Goal: Task Accomplishment & Management: Use online tool/utility

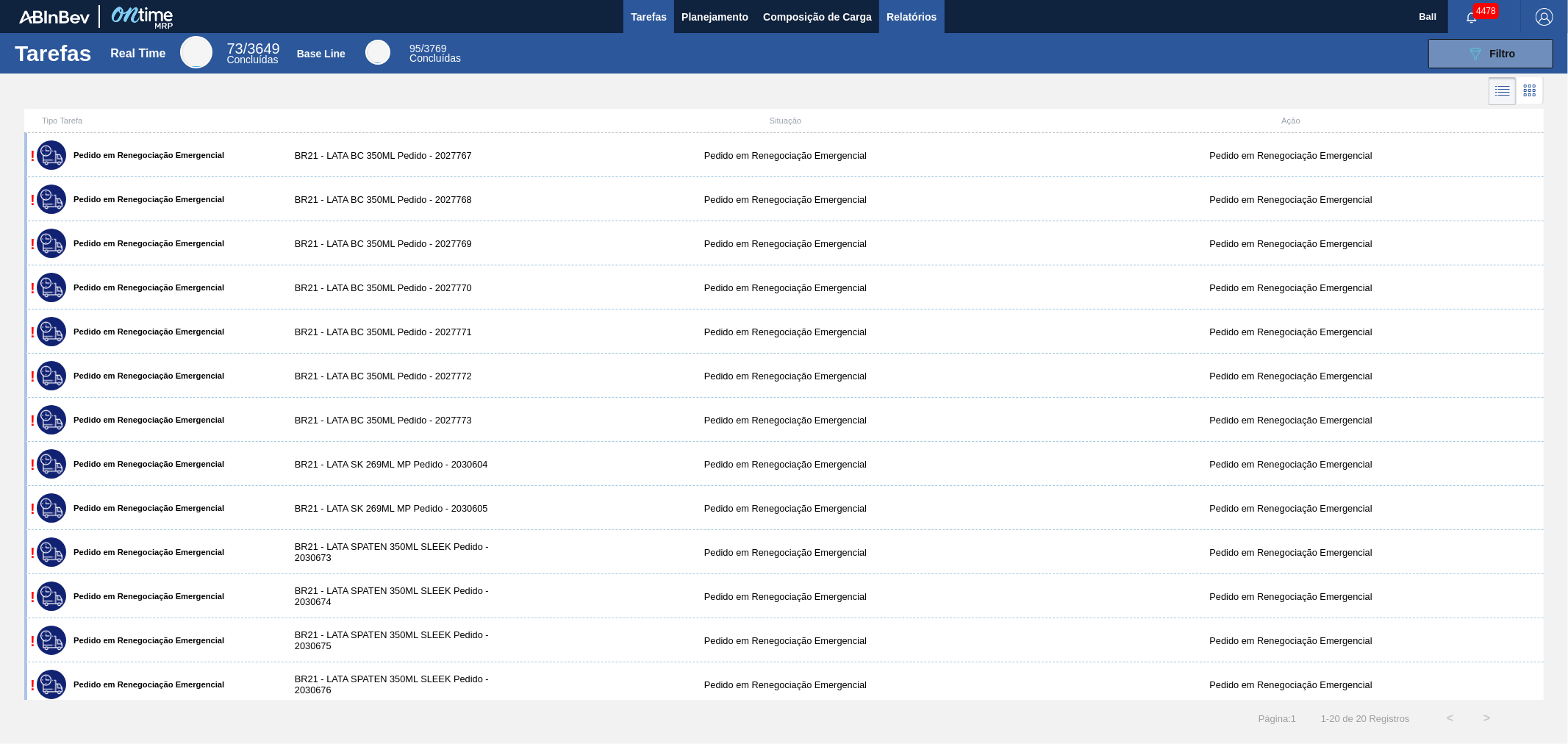
click at [922, 18] on span "Relatórios" at bounding box center [910, 17] width 50 height 18
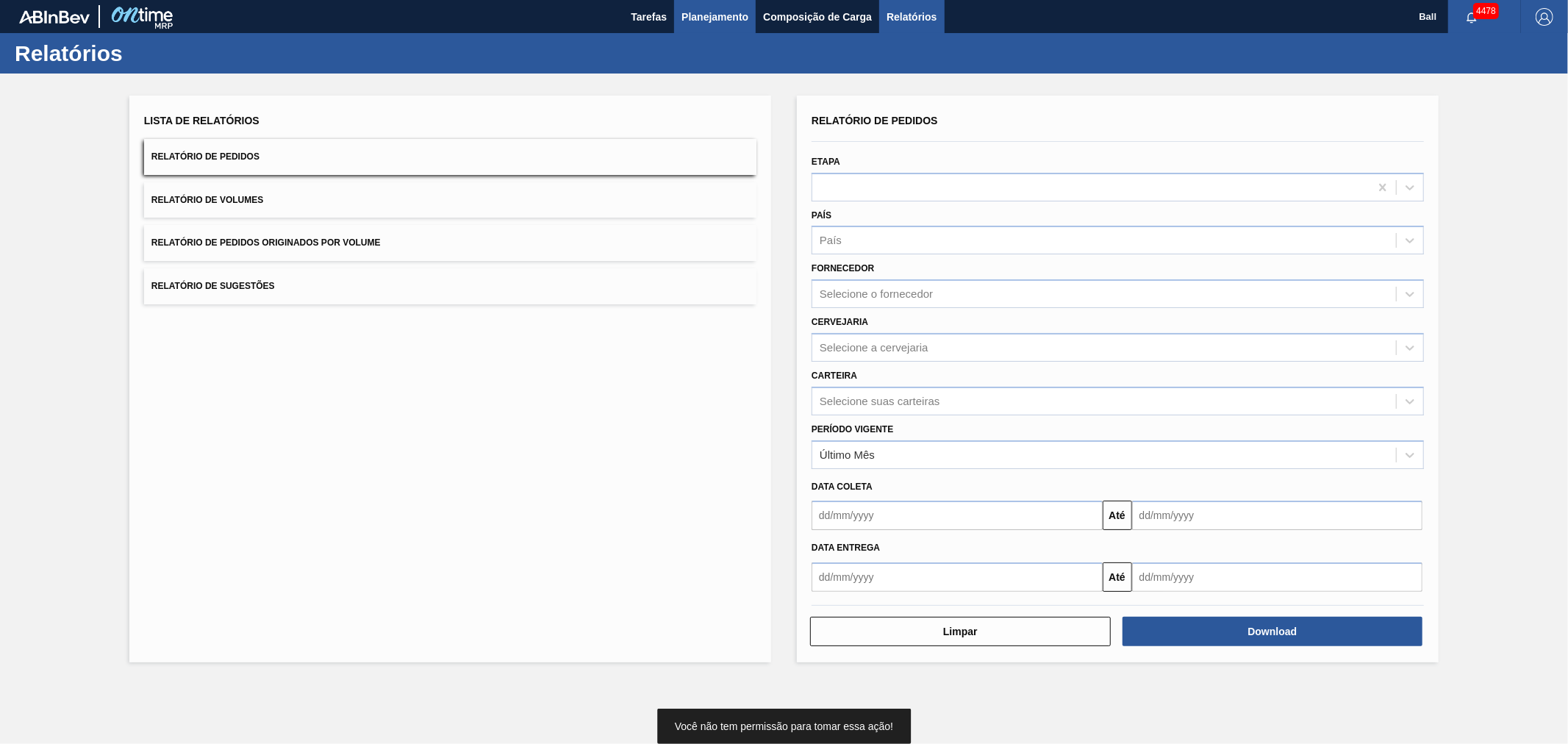
click at [698, 8] on span "Planejamento" at bounding box center [714, 17] width 67 height 18
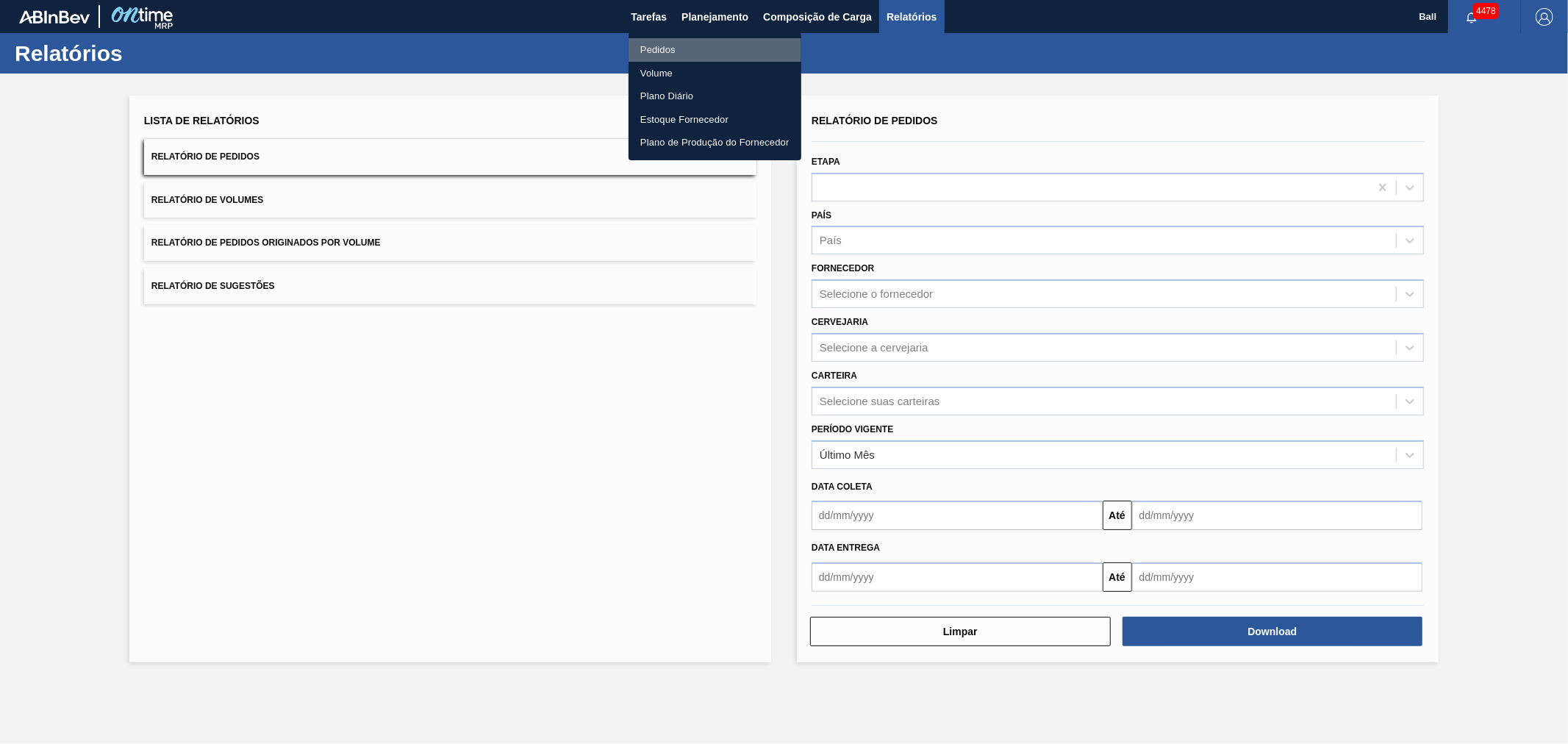
click at [686, 48] on li "Pedidos" at bounding box center [714, 50] width 173 height 23
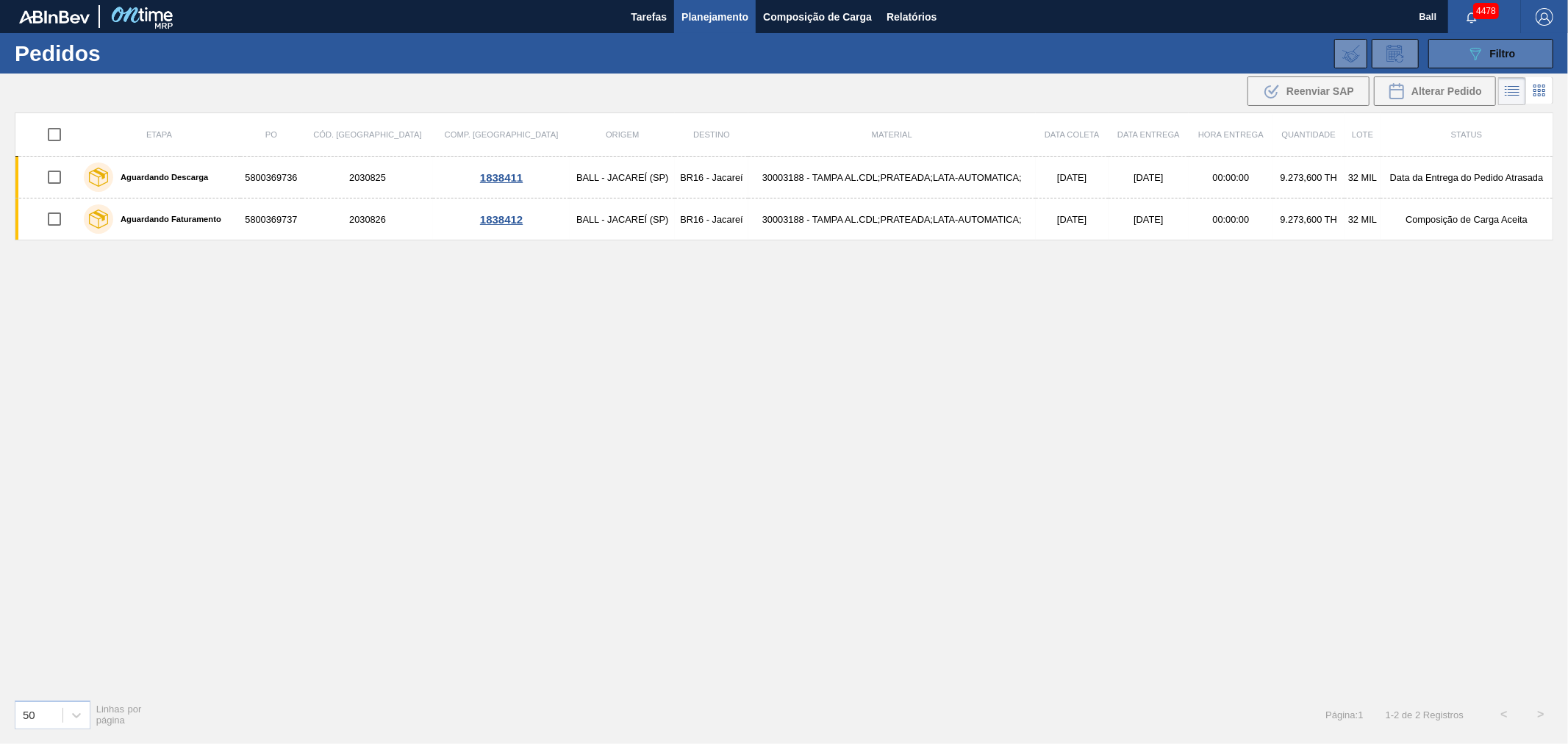
click at [1488, 57] on div "089F7B8B-B2A5-4AFE-B5C0-19BA573D28AC Filtro" at bounding box center [1490, 54] width 50 height 18
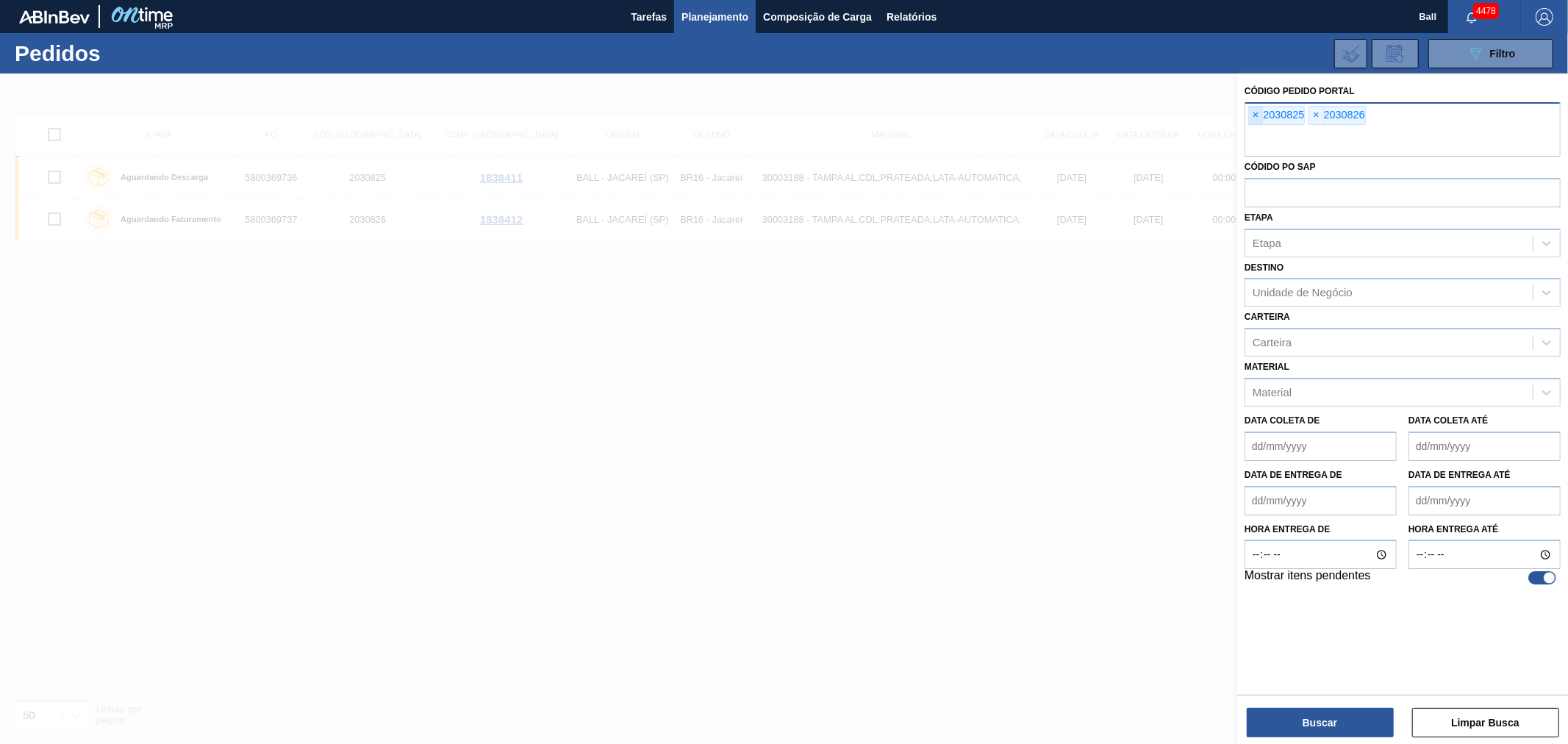
click at [1255, 116] on span "×" at bounding box center [1255, 116] width 14 height 18
click at [1255, 128] on input "text" at bounding box center [1403, 142] width 316 height 28
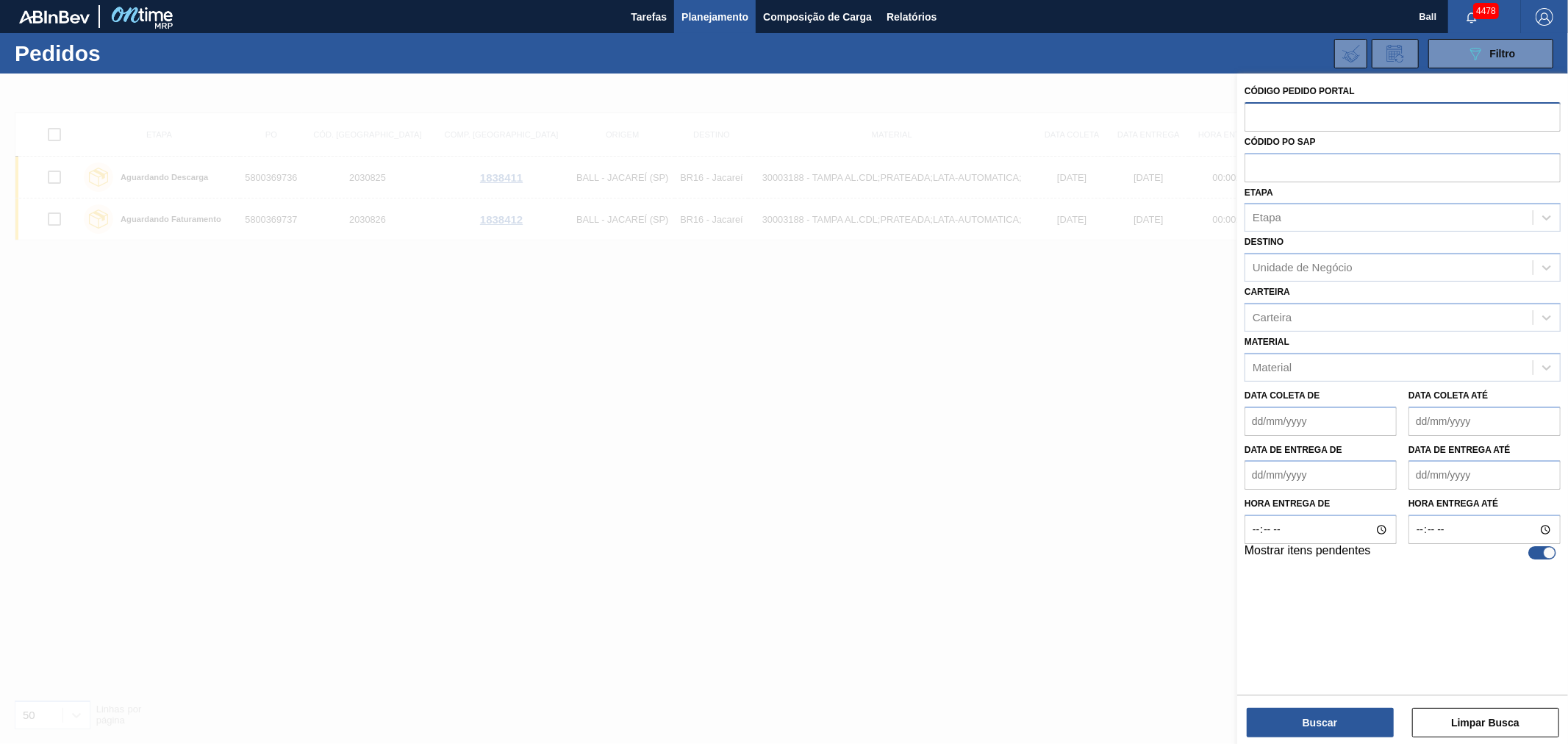
paste input "text"
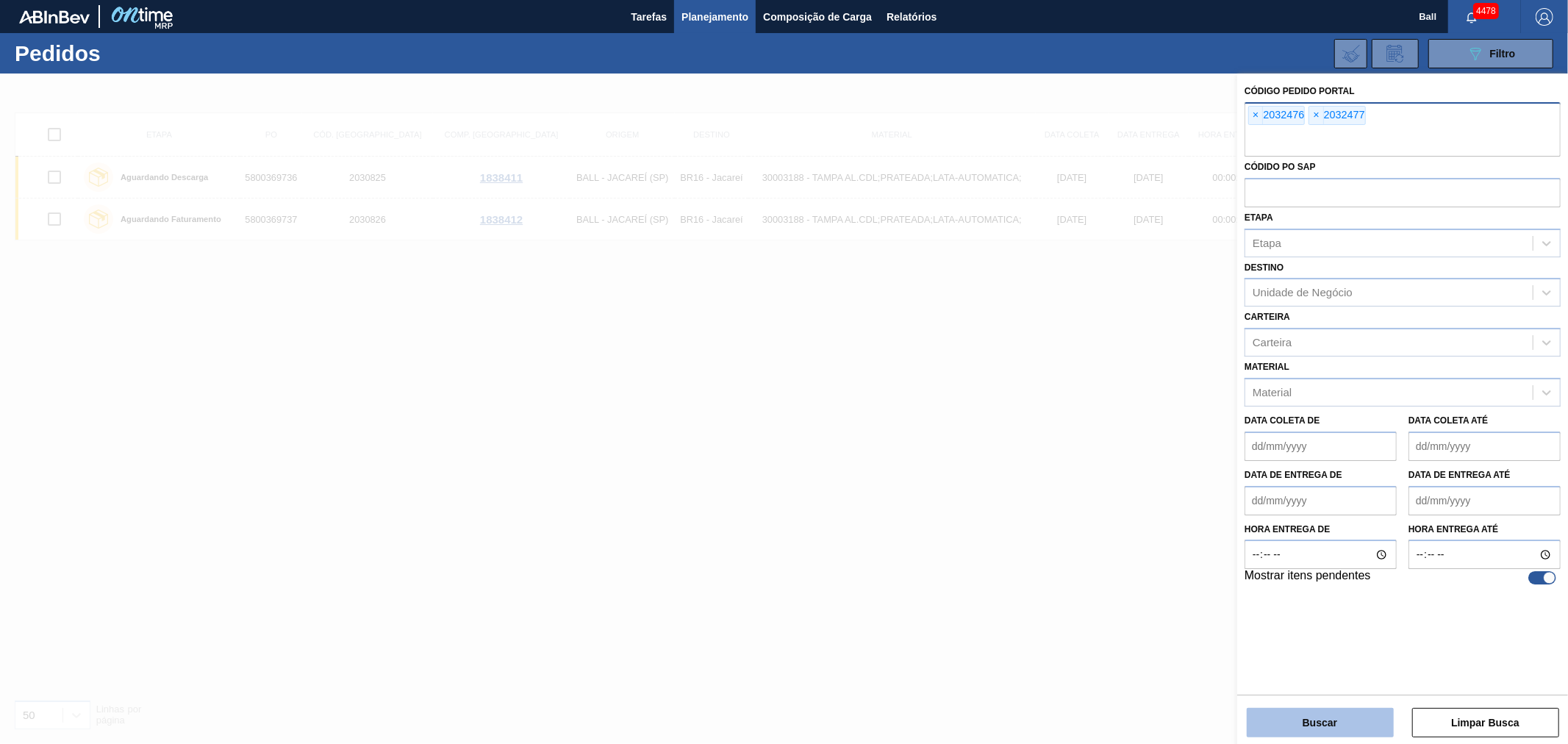
click at [1345, 732] on button "Buscar" at bounding box center [1320, 722] width 147 height 30
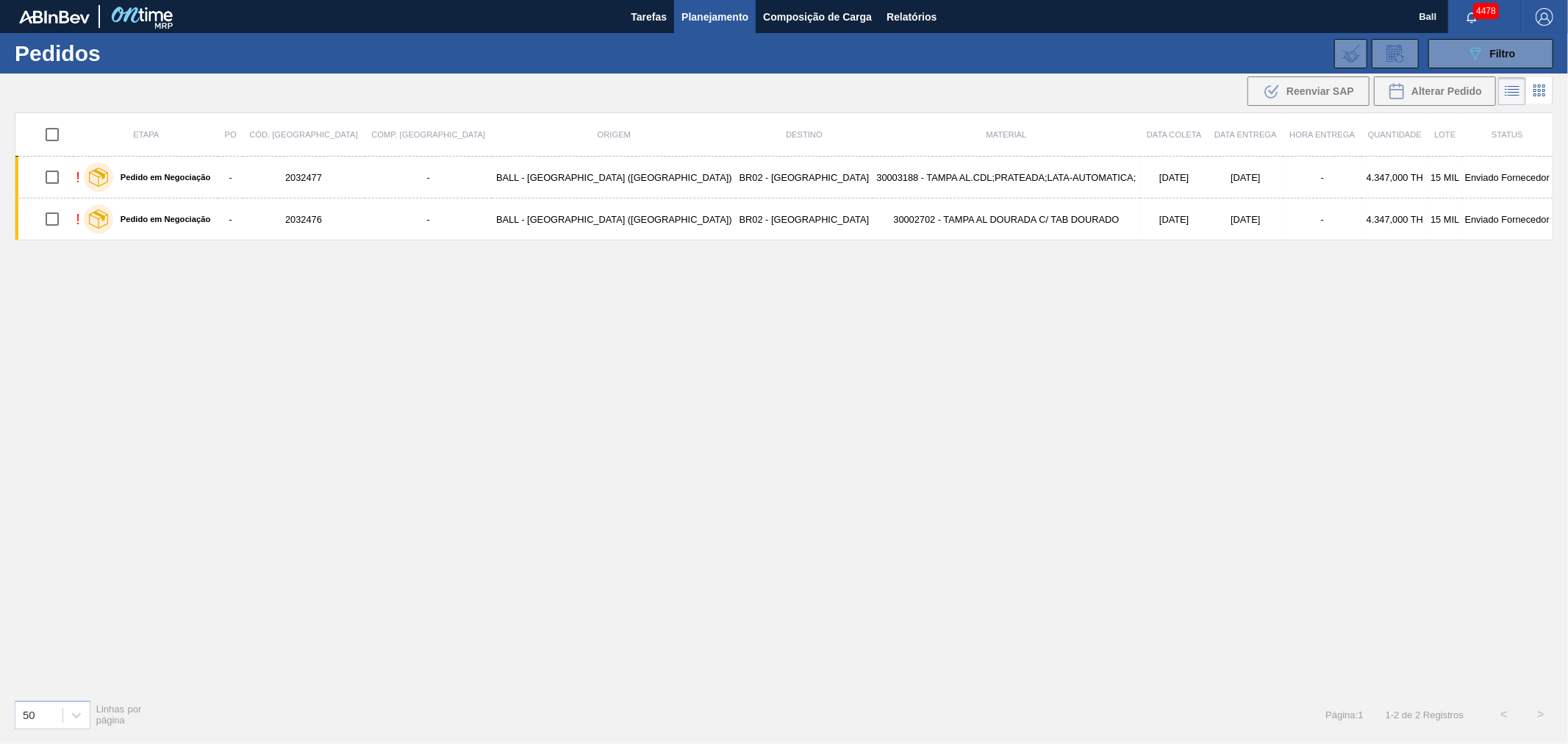
click at [723, 11] on span "Planejamento" at bounding box center [714, 17] width 67 height 18
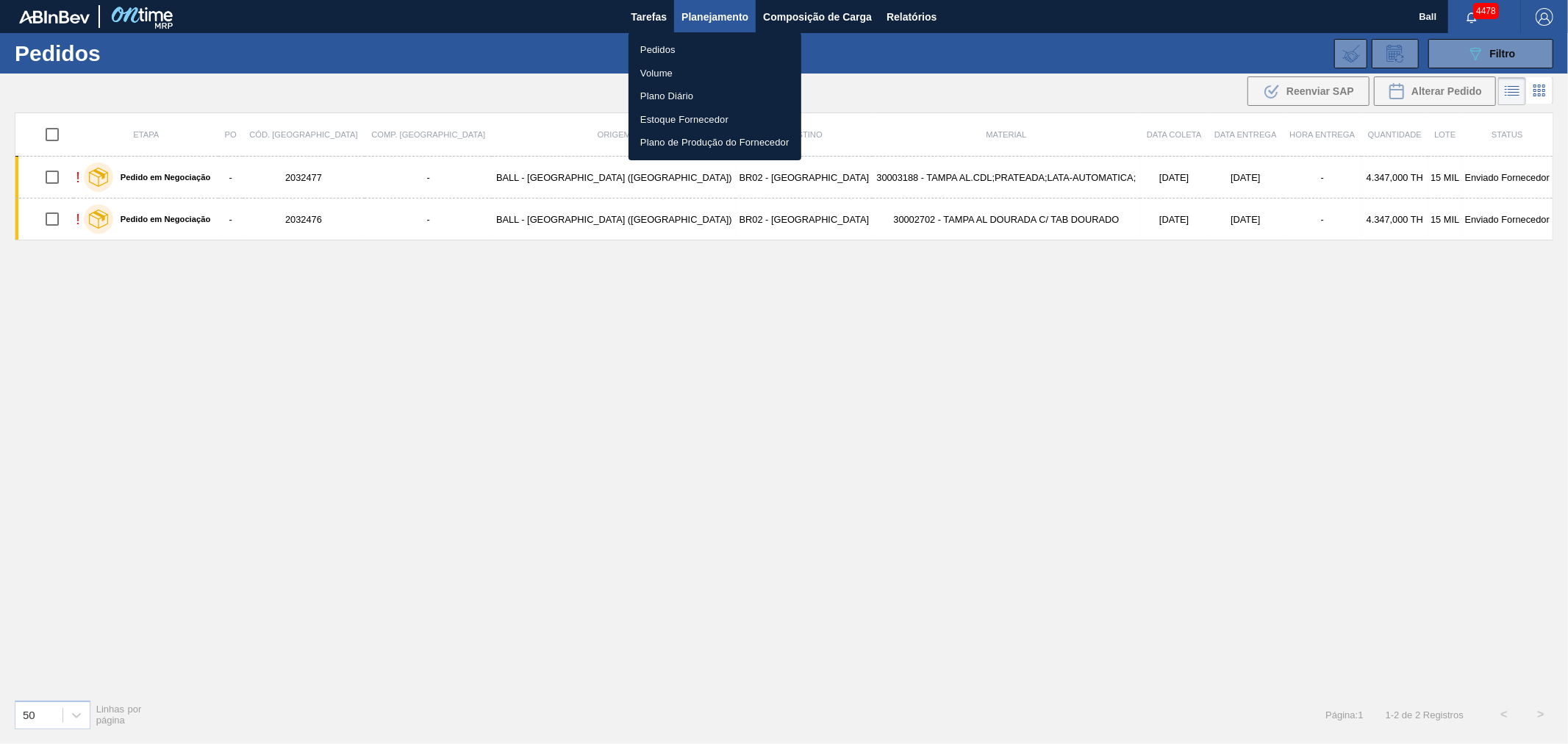
click at [1380, 63] on div at bounding box center [784, 372] width 1568 height 744
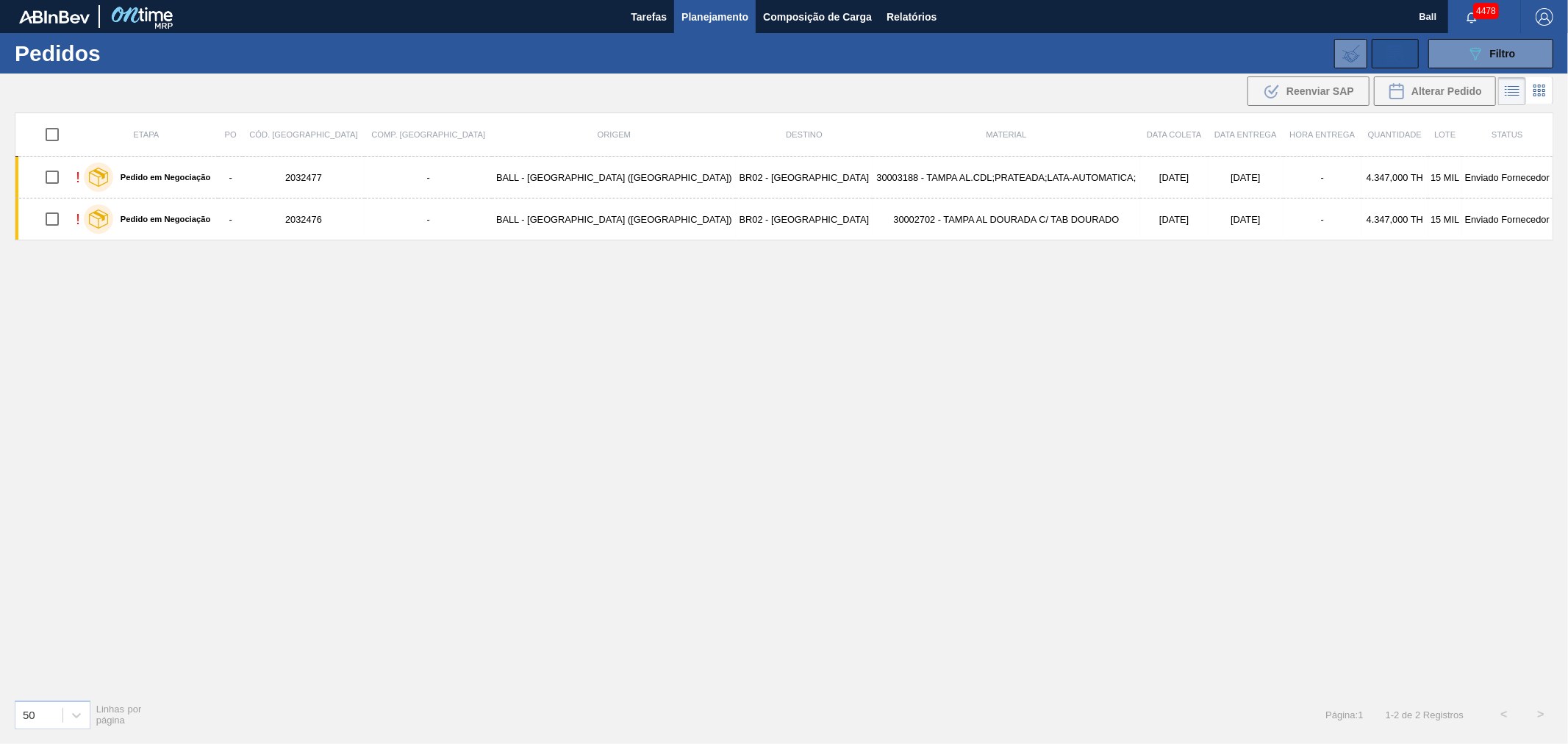
click at [1391, 53] on icon at bounding box center [1394, 55] width 11 height 9
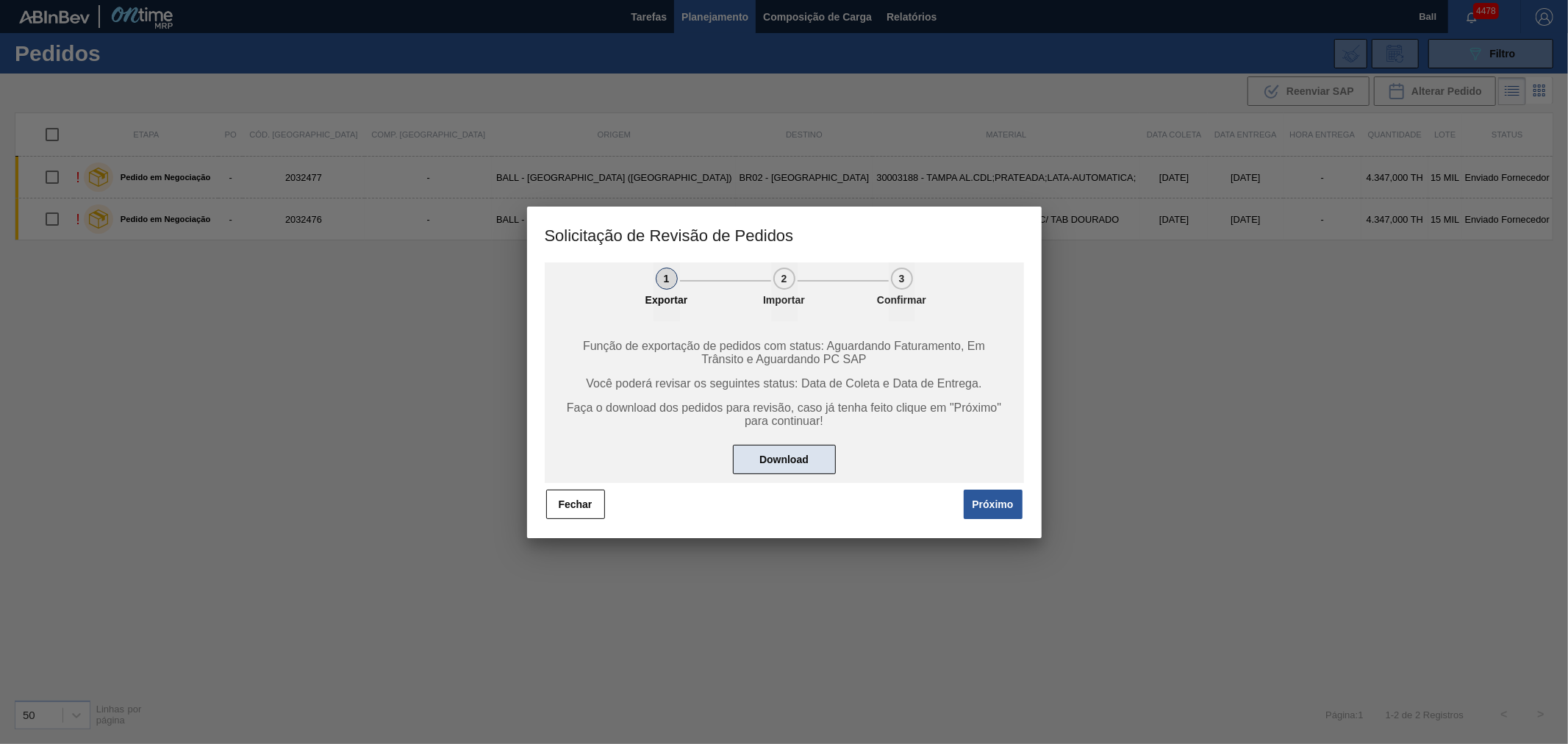
click at [817, 460] on button "Download" at bounding box center [784, 459] width 103 height 30
click at [574, 504] on button "Fechar" at bounding box center [575, 504] width 59 height 30
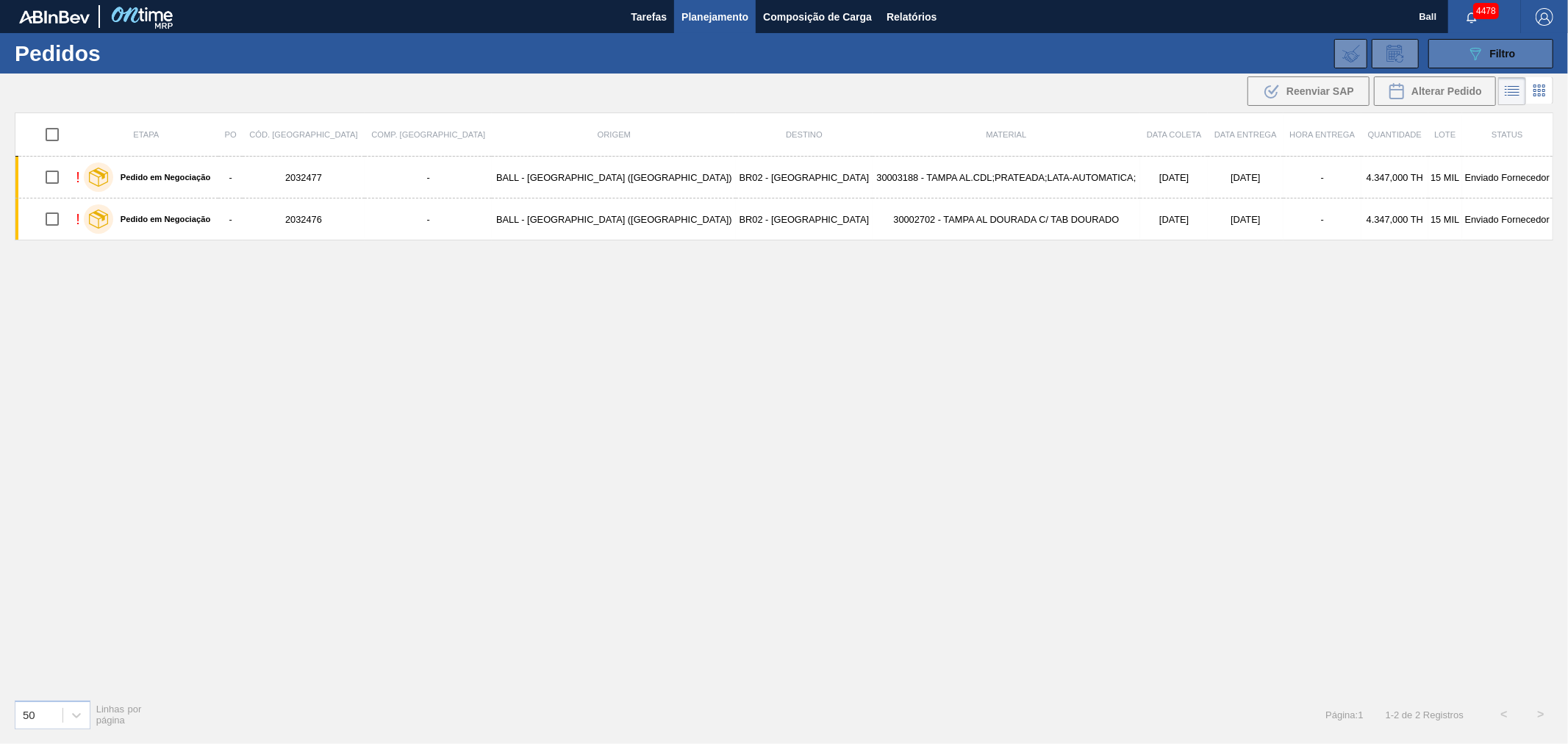
click at [1460, 51] on button "089F7B8B-B2A5-4AFE-B5C0-19BA573D28AC Filtro" at bounding box center [1490, 53] width 125 height 30
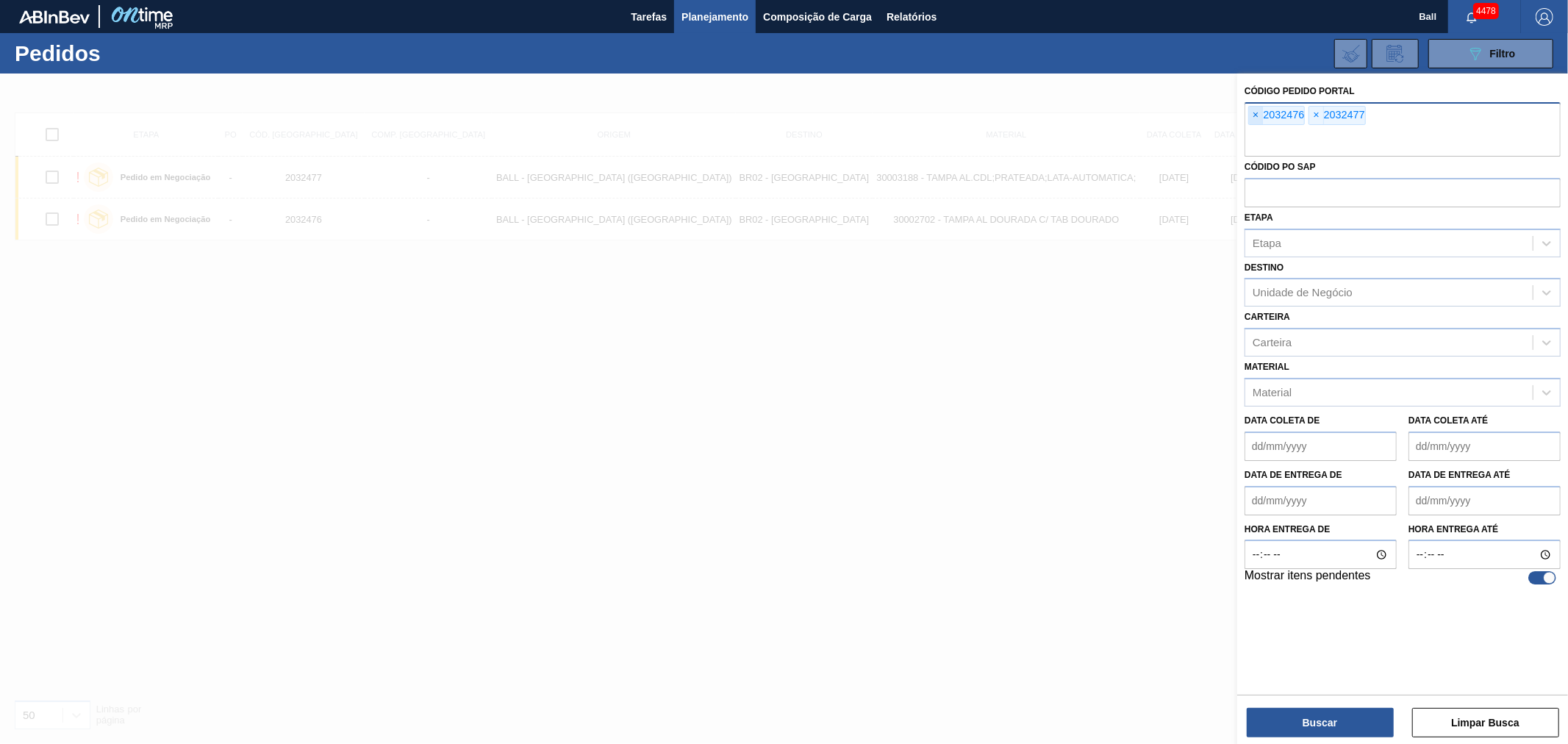
click at [1257, 108] on span "×" at bounding box center [1255, 116] width 14 height 18
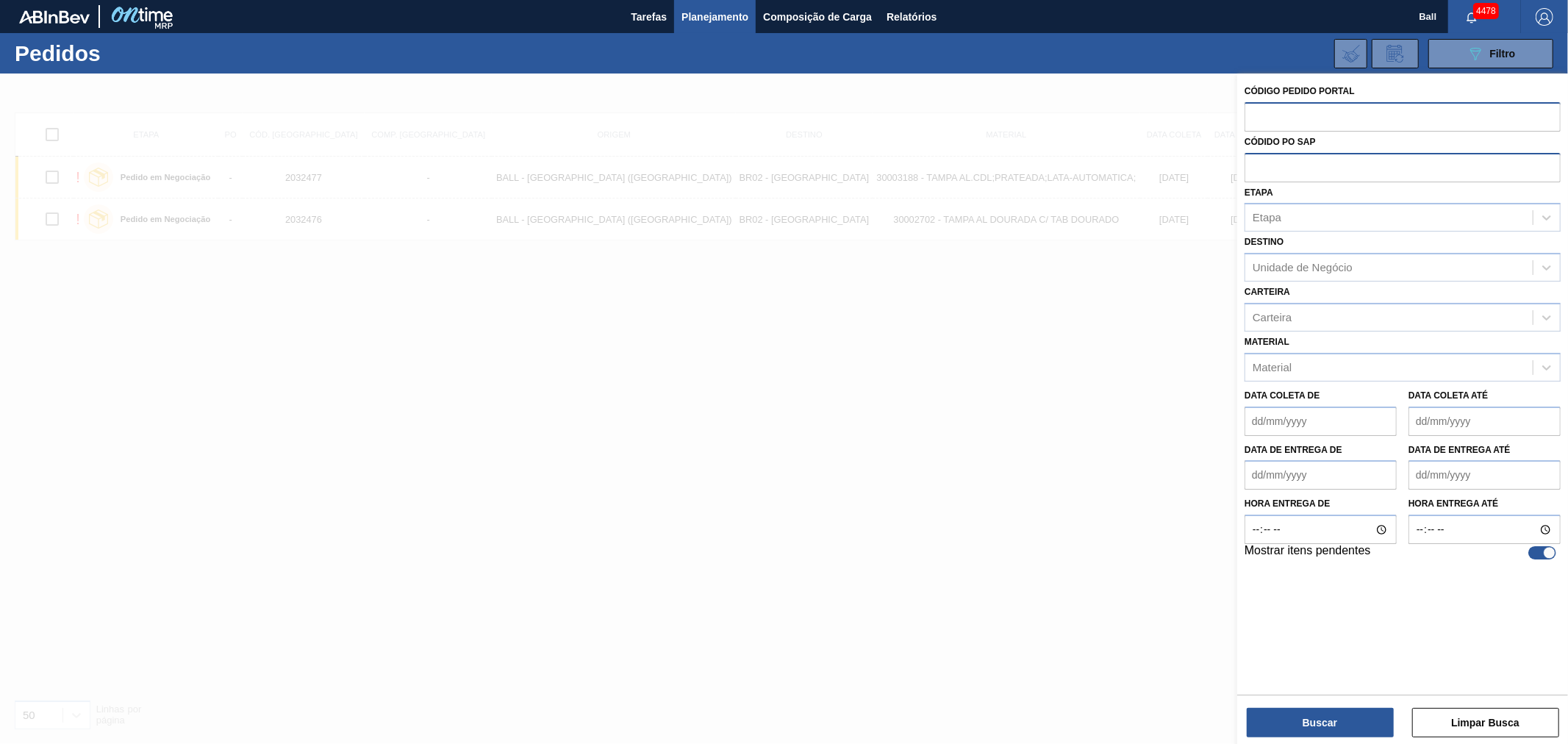
click at [1261, 171] on input "text" at bounding box center [1403, 166] width 316 height 28
paste input "5800359569"
type input "5800359569"
click at [1321, 728] on button "Buscar" at bounding box center [1320, 722] width 147 height 30
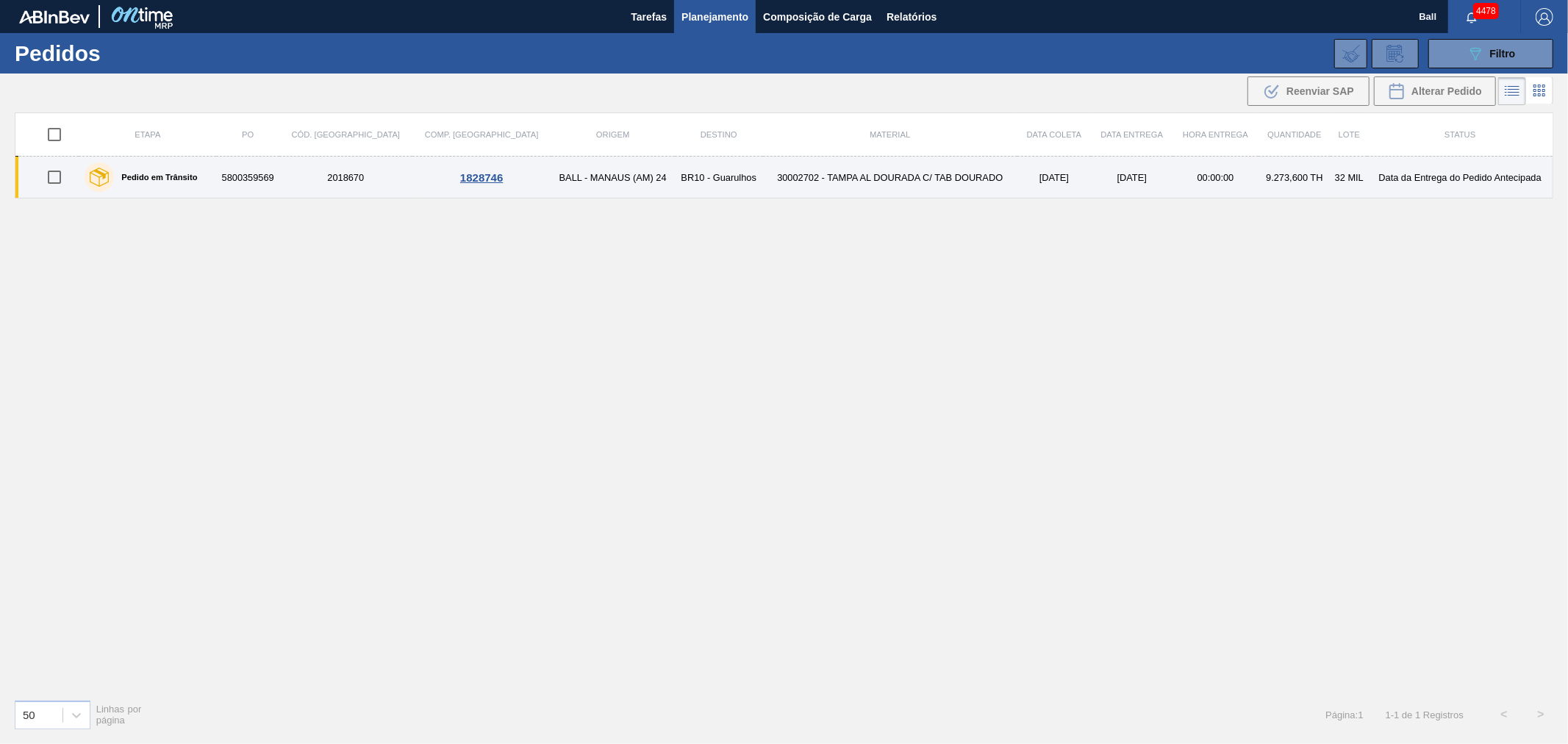
click at [763, 179] on td "30002702 - TAMPA AL DOURADA C/ TAB DOURADO" at bounding box center [891, 177] width 255 height 42
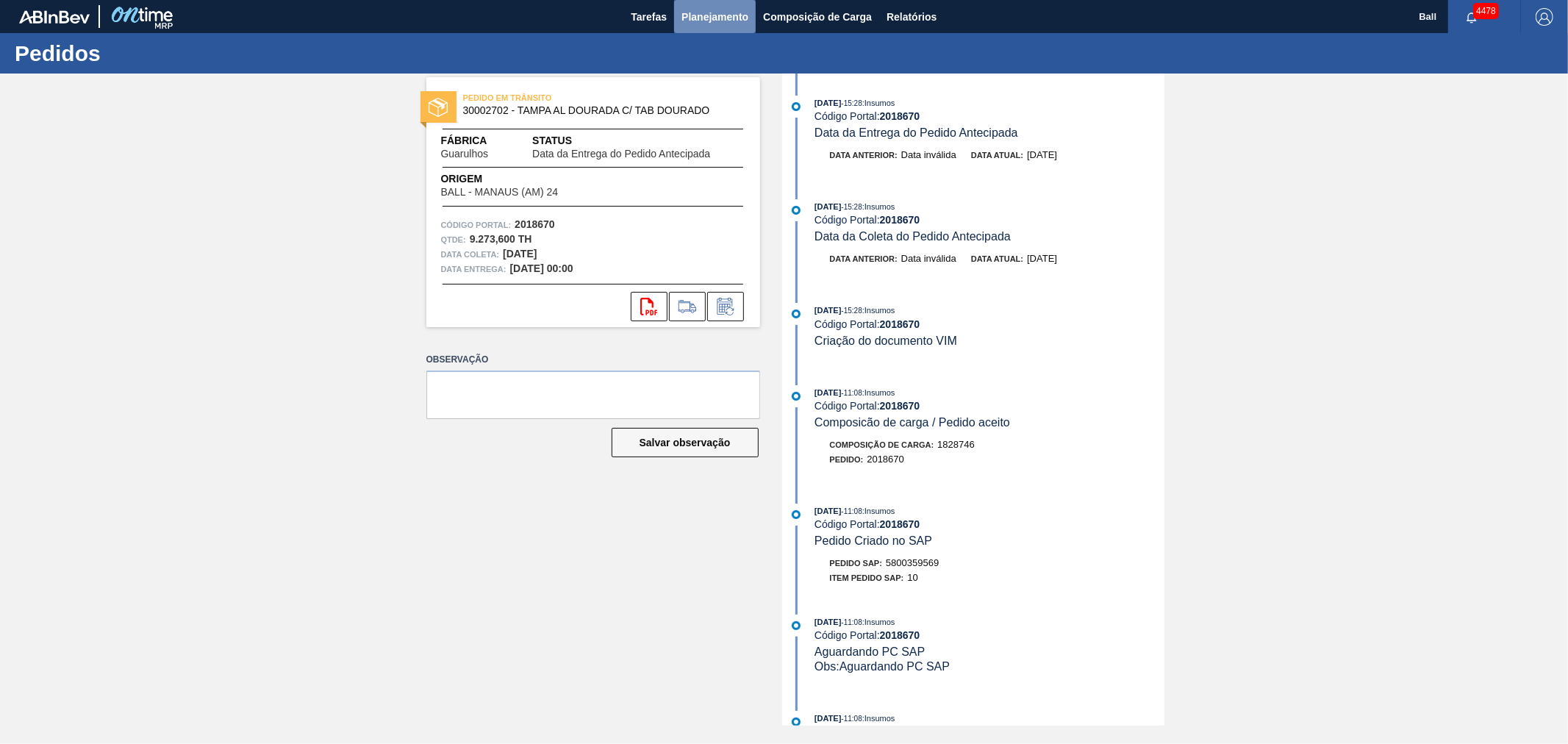
click at [719, 5] on button "Planejamento" at bounding box center [714, 16] width 81 height 33
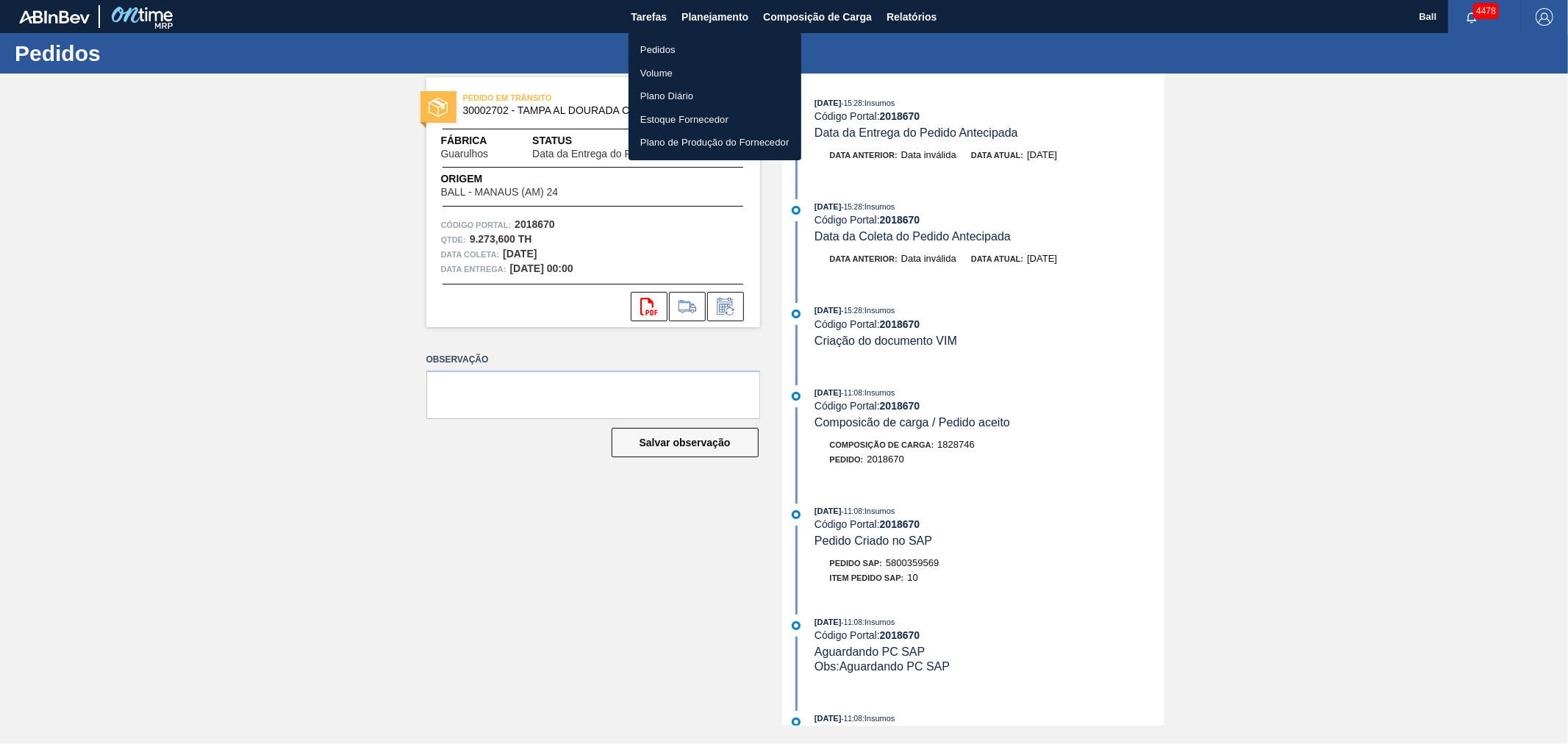
click at [652, 53] on li "Pedidos" at bounding box center [714, 50] width 173 height 23
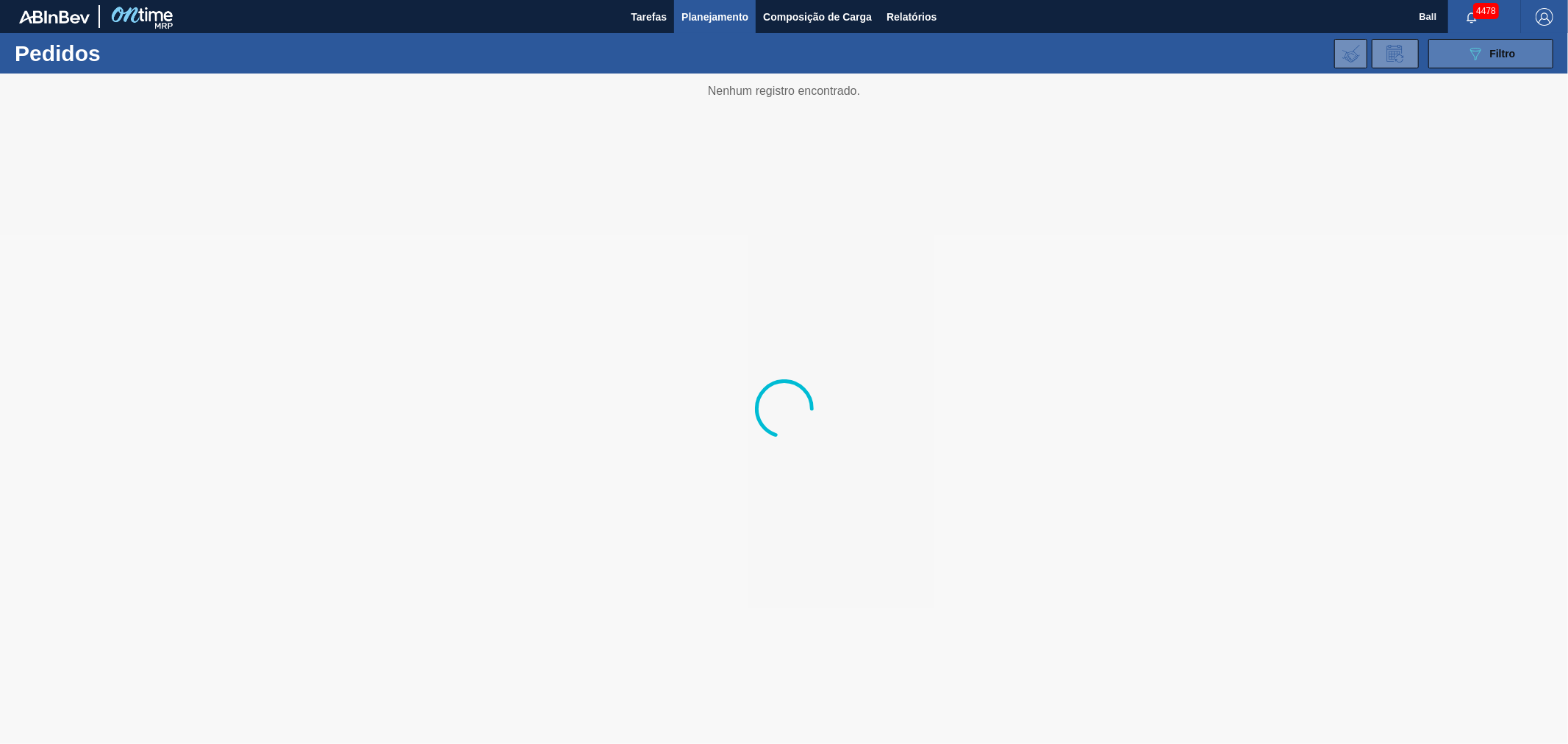
click at [1532, 57] on button "089F7B8B-B2A5-4AFE-B5C0-19BA573D28AC Filtro" at bounding box center [1490, 53] width 125 height 30
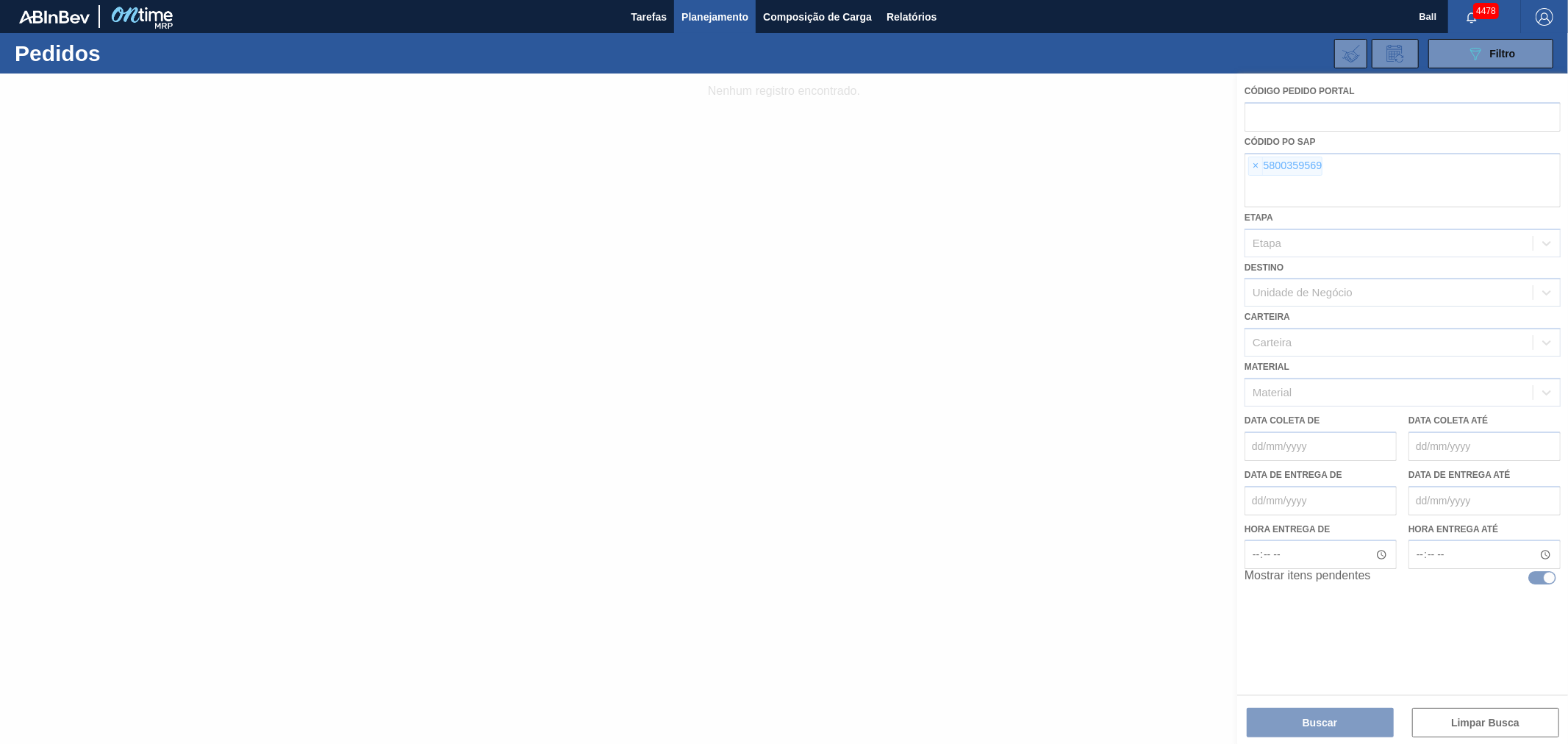
click at [1255, 162] on div at bounding box center [784, 408] width 1568 height 670
click at [1254, 171] on div at bounding box center [784, 408] width 1568 height 670
click at [1253, 163] on div at bounding box center [784, 408] width 1568 height 670
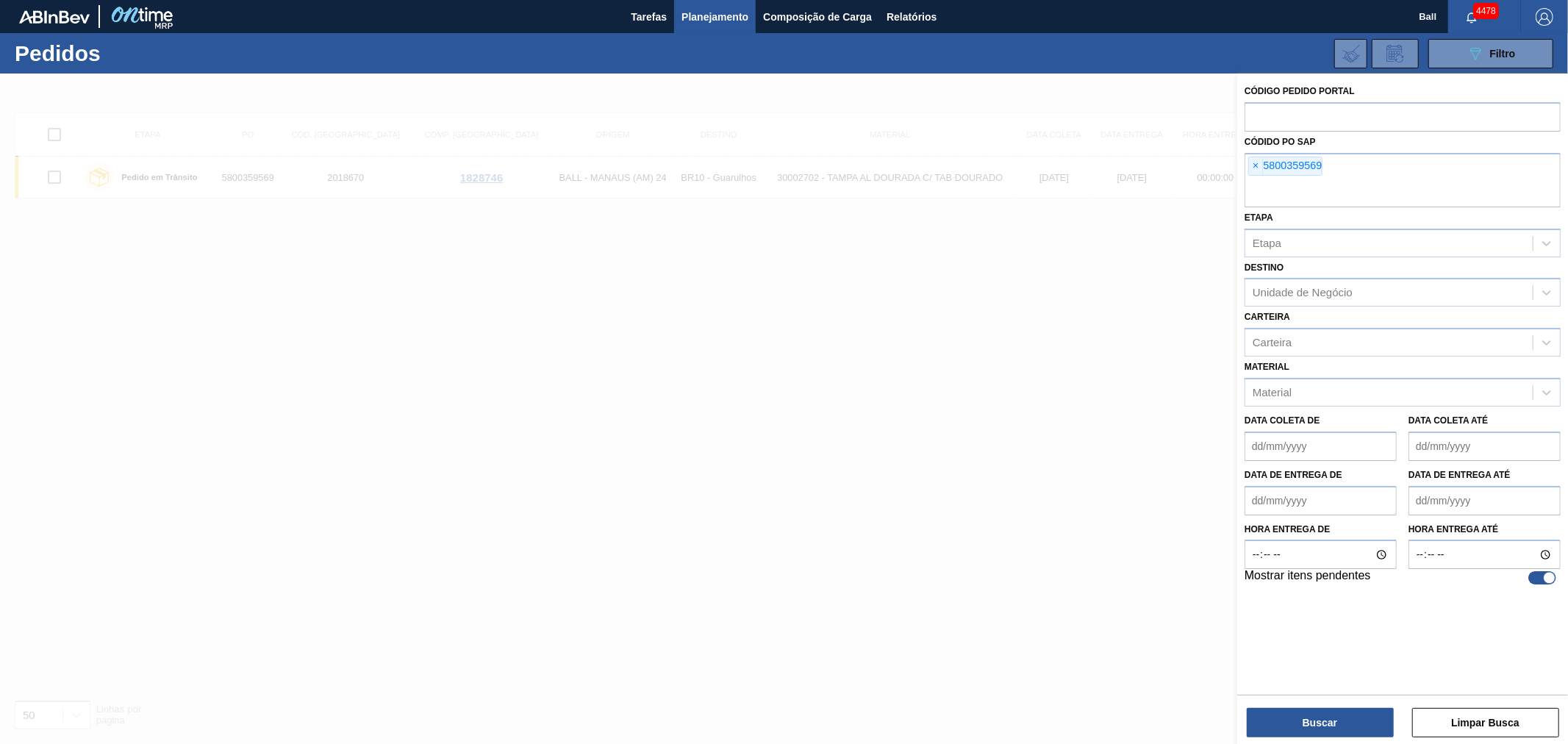
click at [1253, 163] on span "×" at bounding box center [1255, 166] width 14 height 18
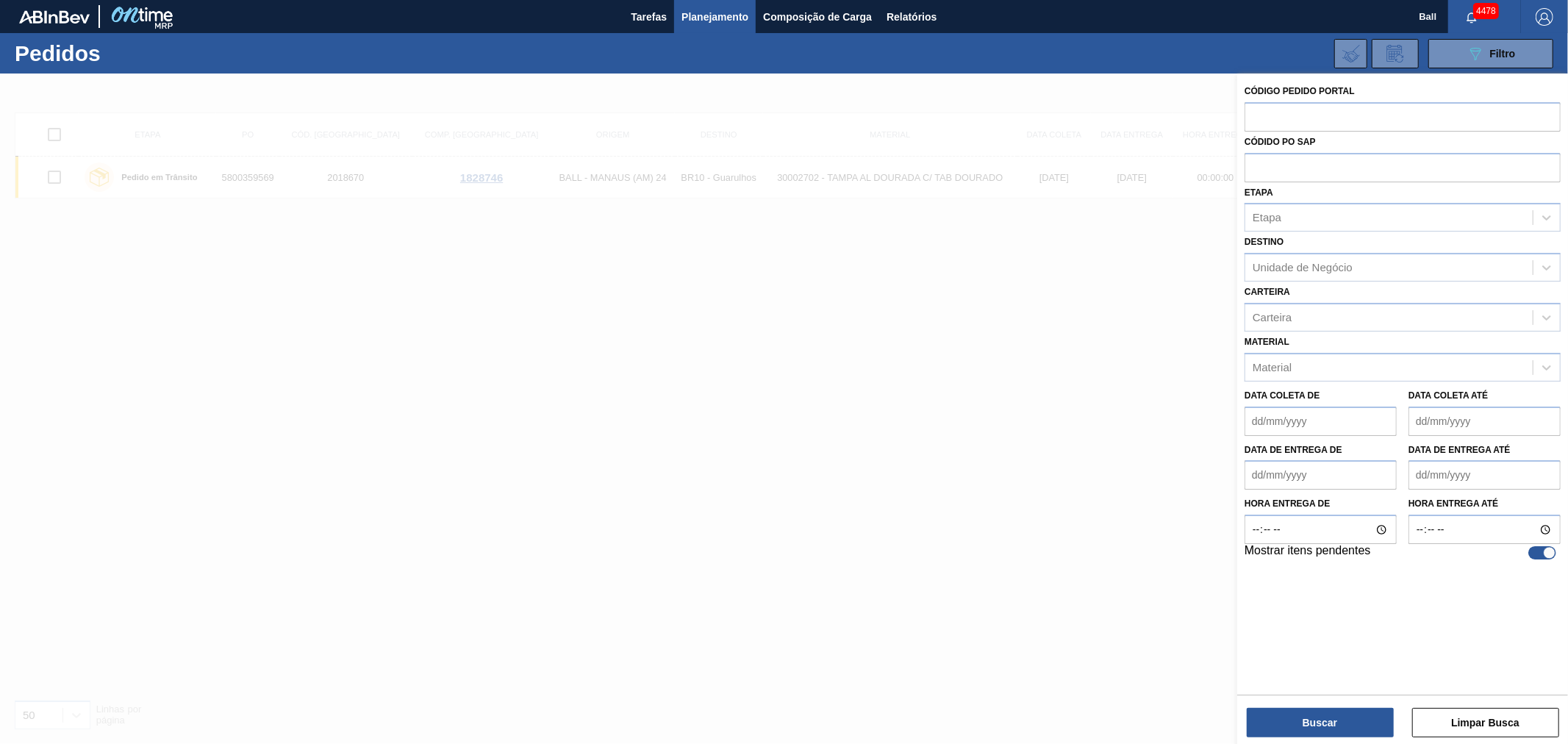
paste input "text"
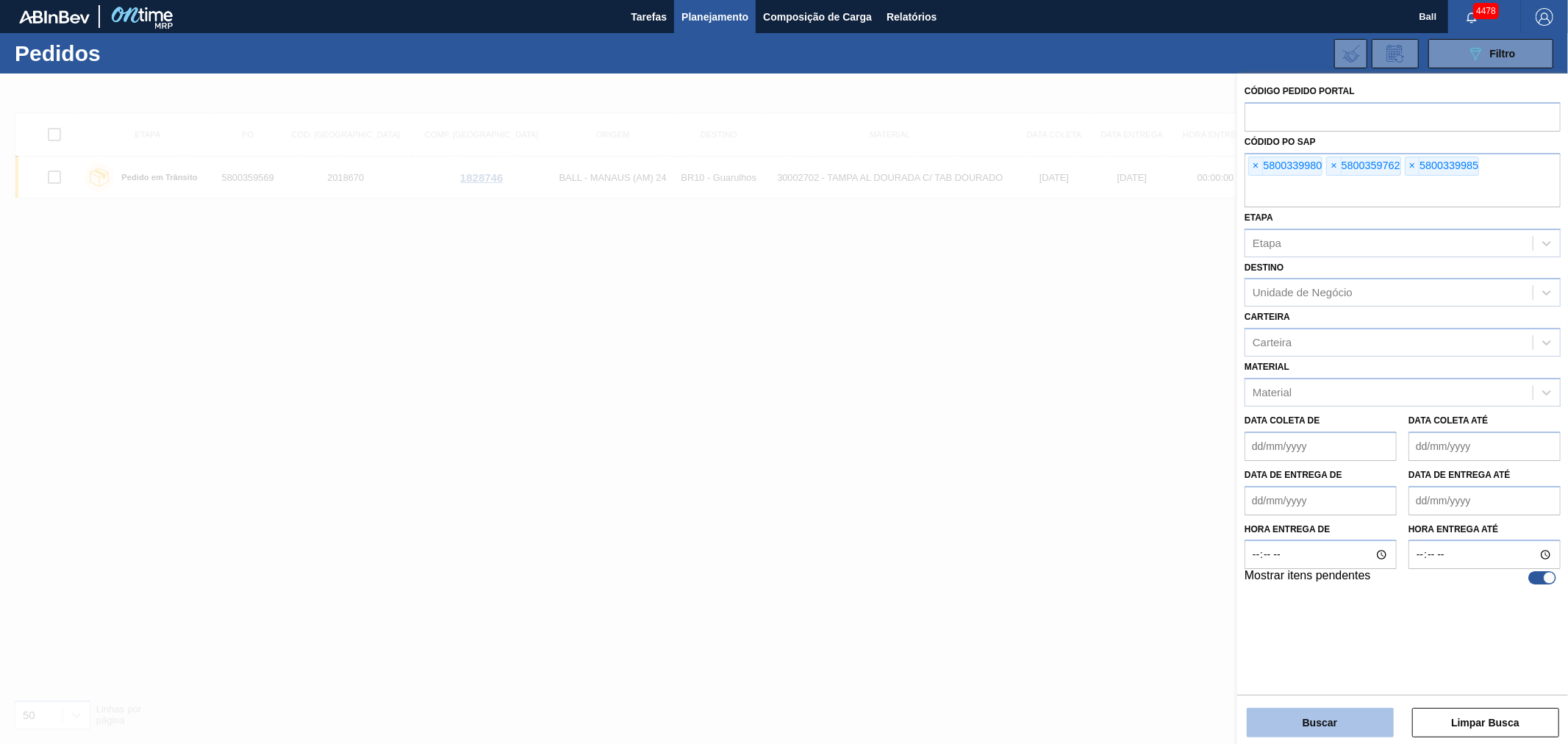
click at [1320, 719] on button "Buscar" at bounding box center [1320, 722] width 147 height 30
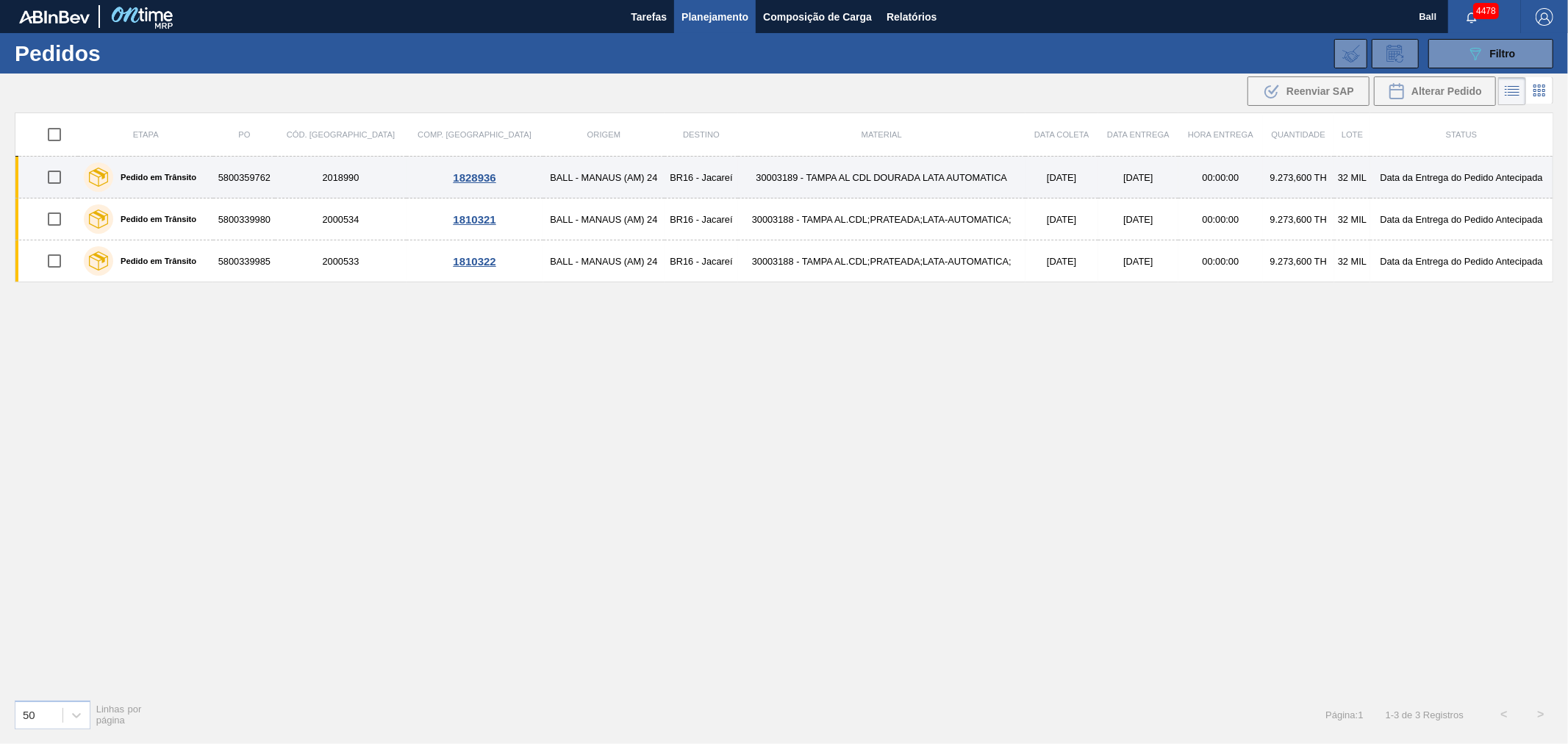
click at [1025, 179] on td "[DATE]" at bounding box center [1061, 177] width 73 height 42
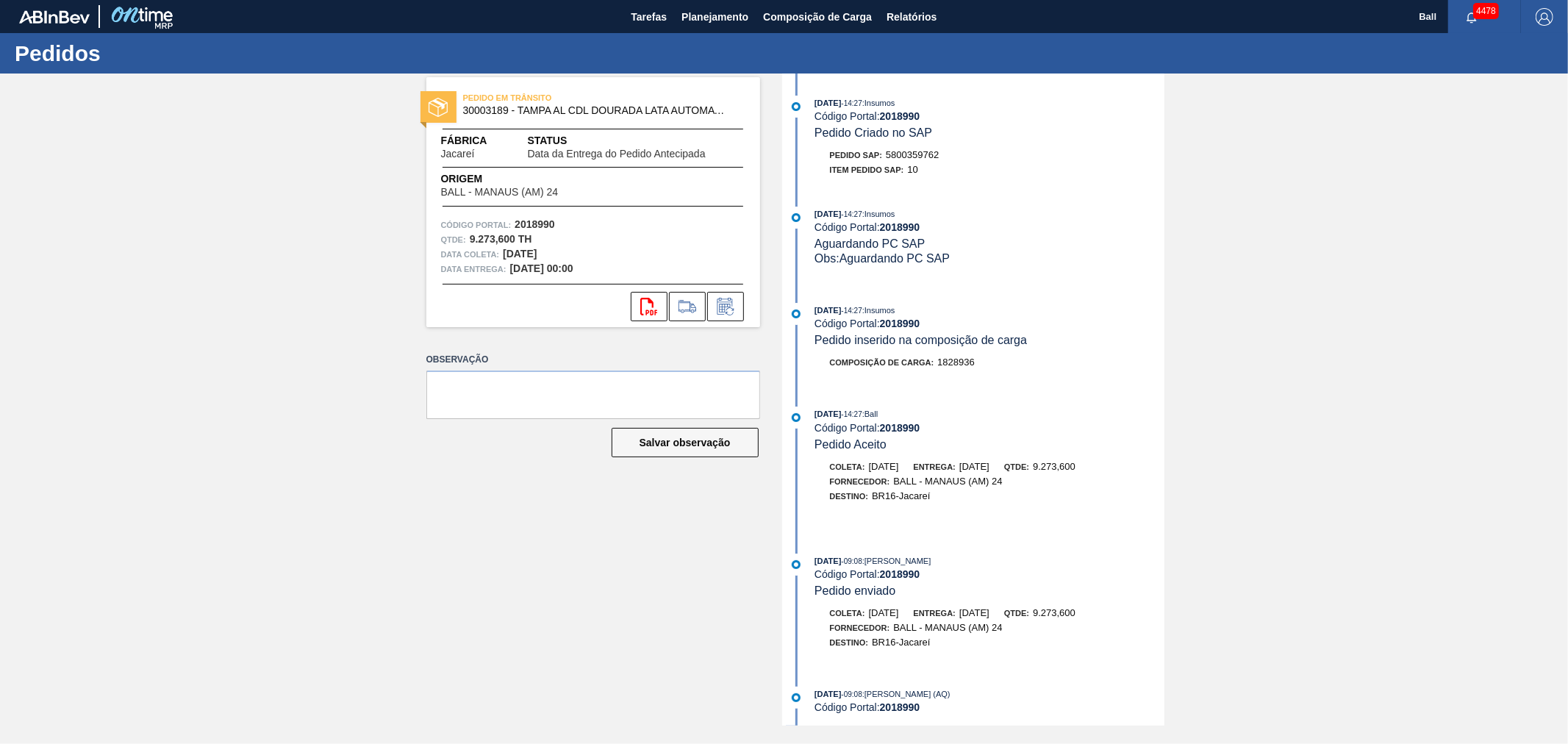
scroll to position [687, 0]
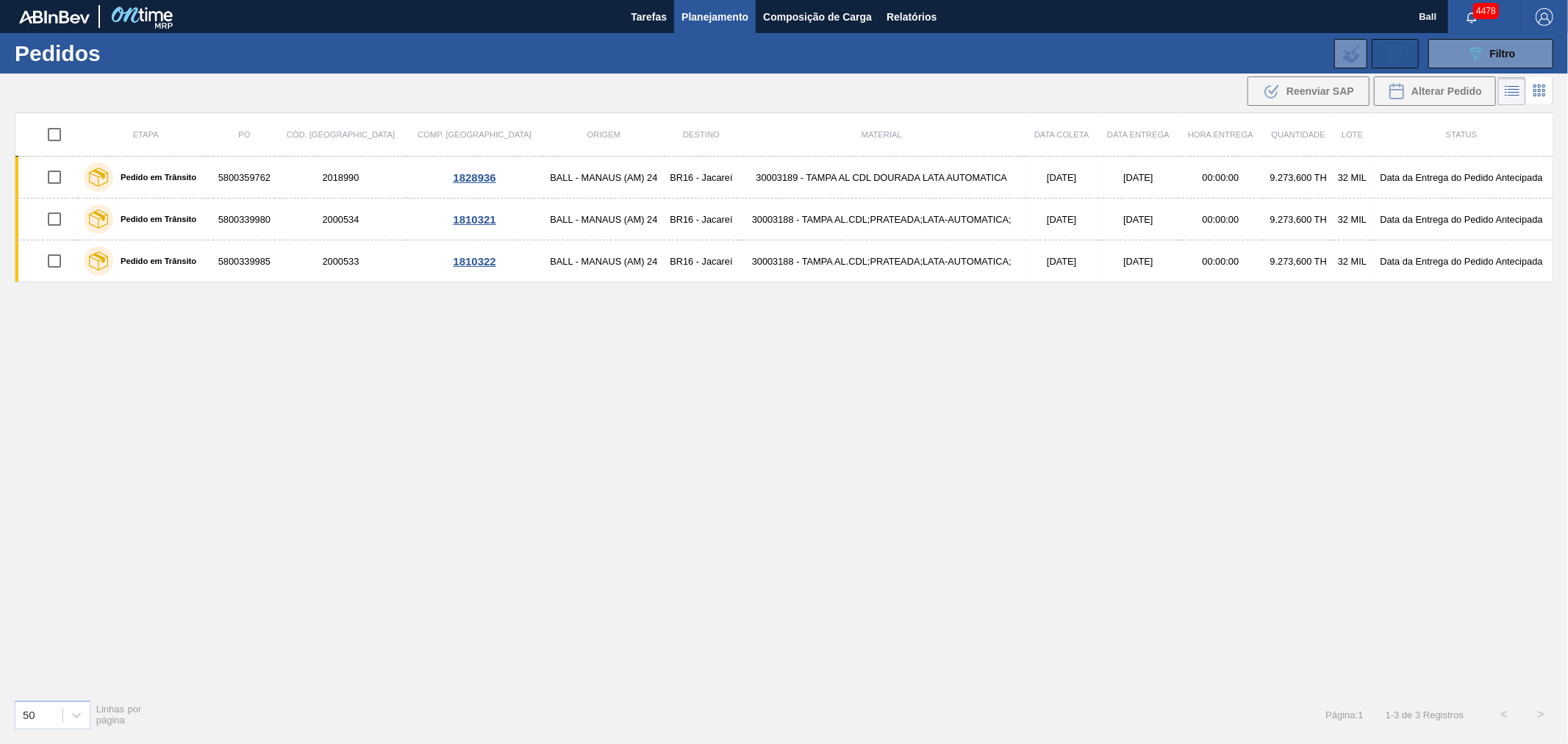
click at [1417, 55] on button at bounding box center [1395, 53] width 47 height 30
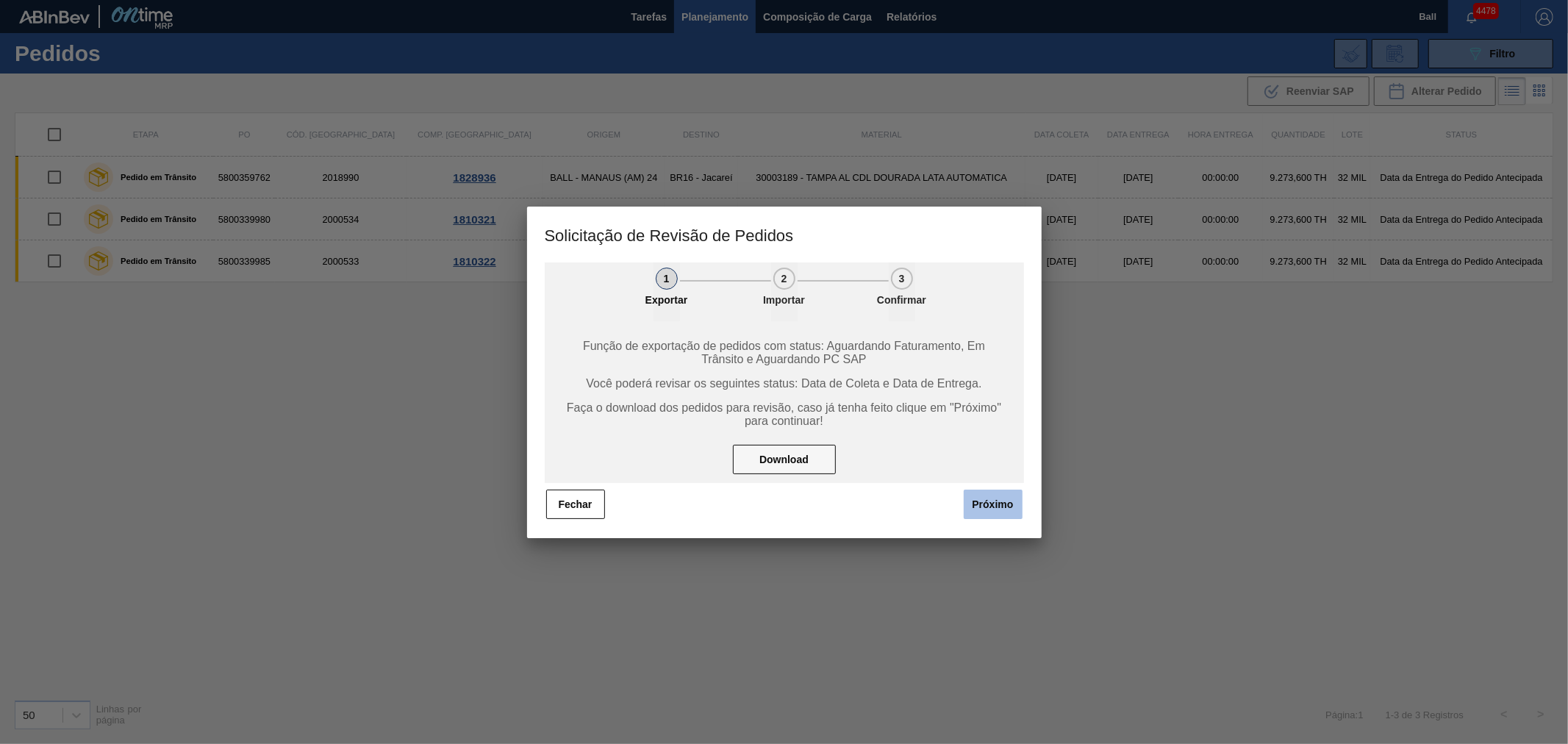
click at [993, 489] on button "Próximo" at bounding box center [993, 504] width 59 height 30
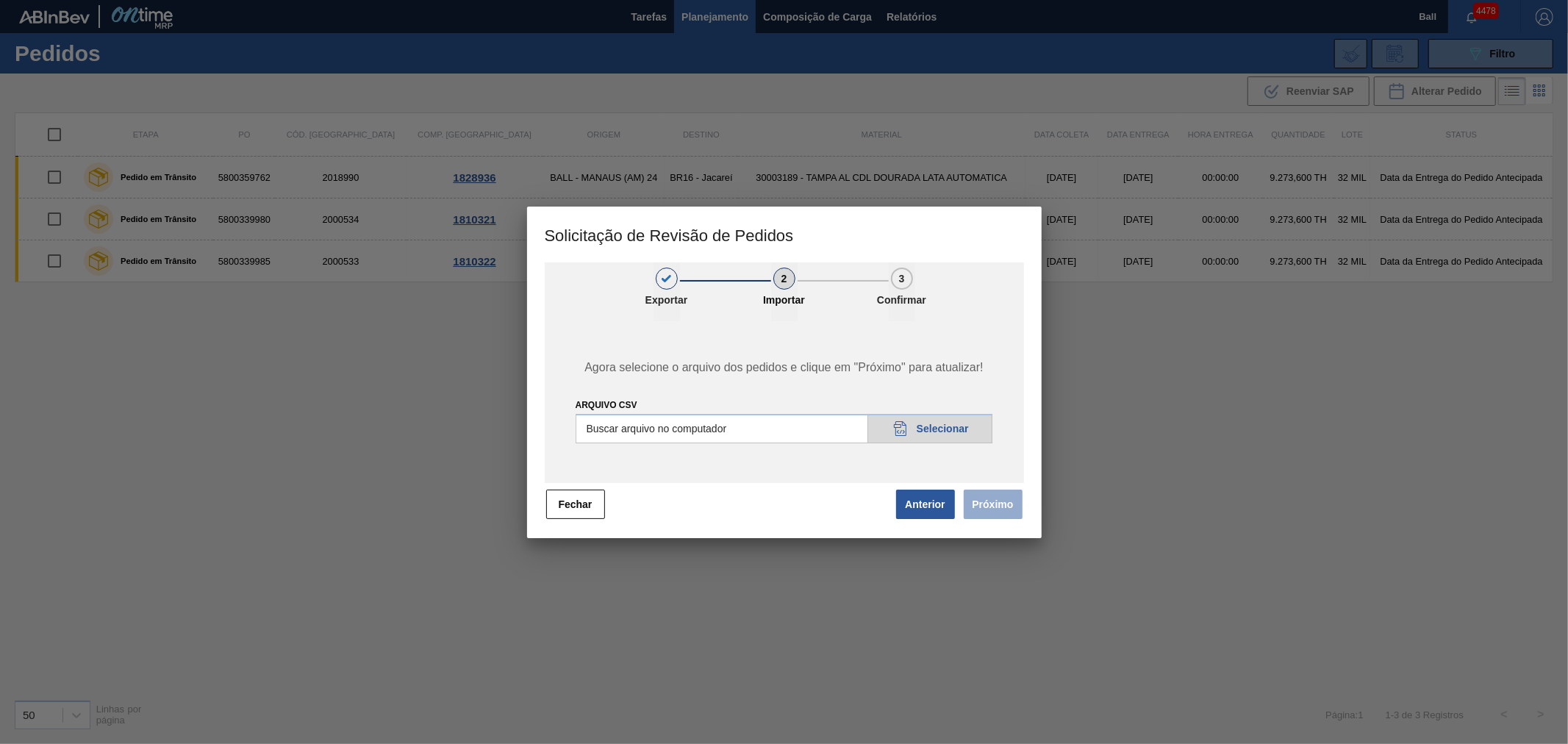
click at [957, 429] on input "Arquivo csv" at bounding box center [784, 428] width 417 height 30
type input "C:\fakepath\Base subida FUP 17-09._v2csv.csv"
click at [1005, 503] on button "Próximo" at bounding box center [993, 504] width 59 height 30
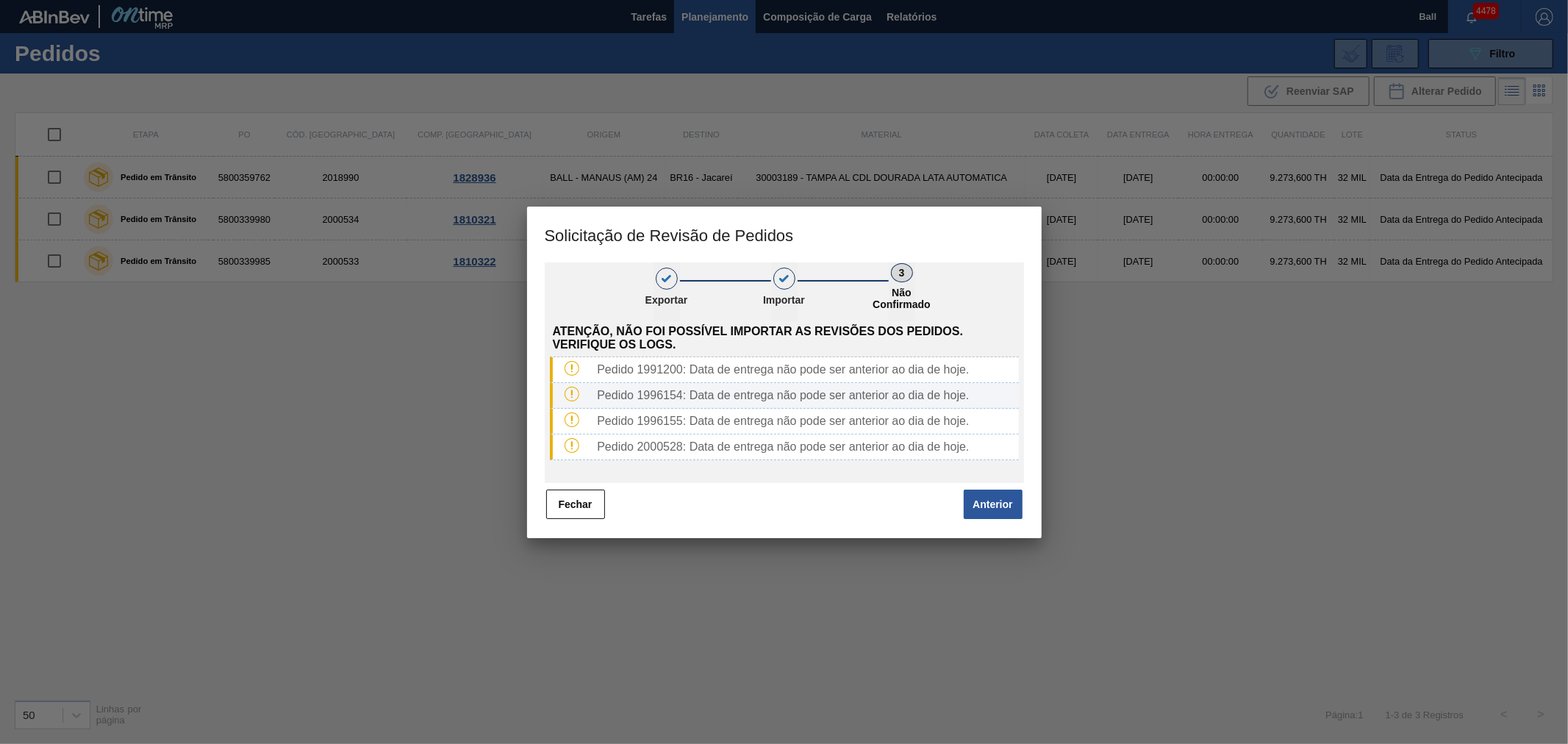
click at [703, 401] on div "Pedido 1996154: Data de entrega não pode ser anterior ao dia de hoje." at bounding box center [784, 395] width 469 height 25
click at [562, 506] on button "Fechar" at bounding box center [575, 504] width 59 height 30
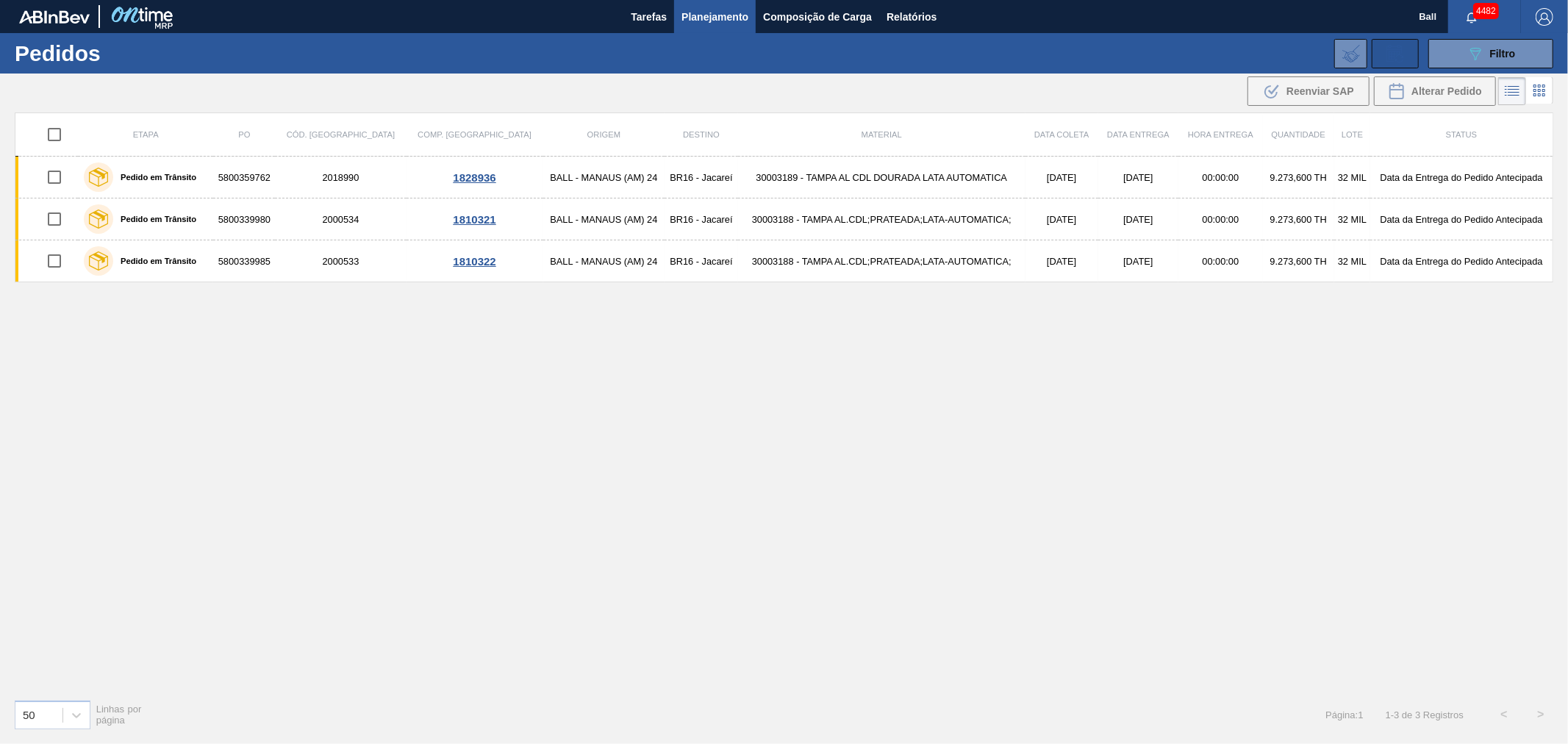
click at [1395, 50] on icon at bounding box center [1395, 54] width 23 height 18
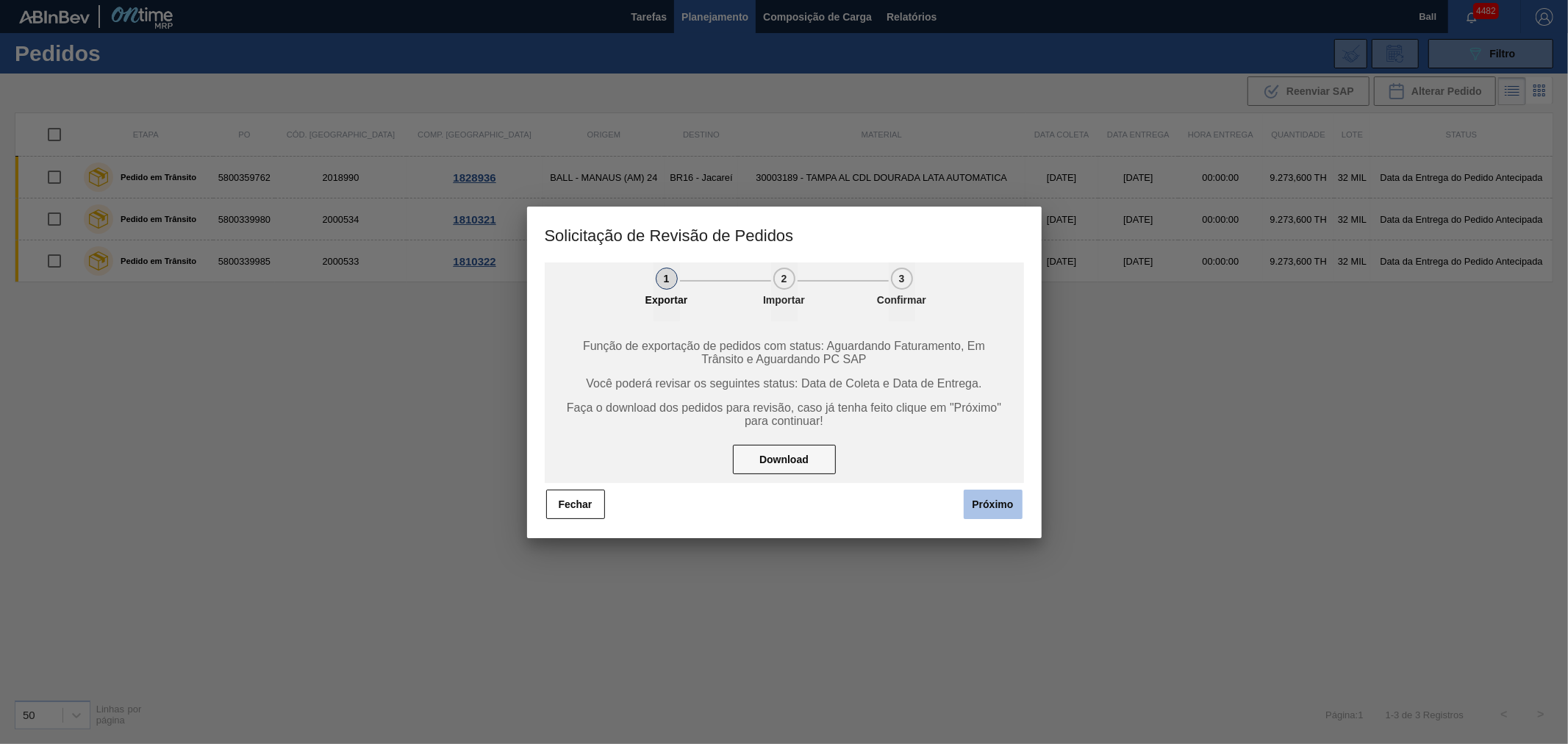
click at [994, 492] on button "Próximo" at bounding box center [993, 504] width 59 height 30
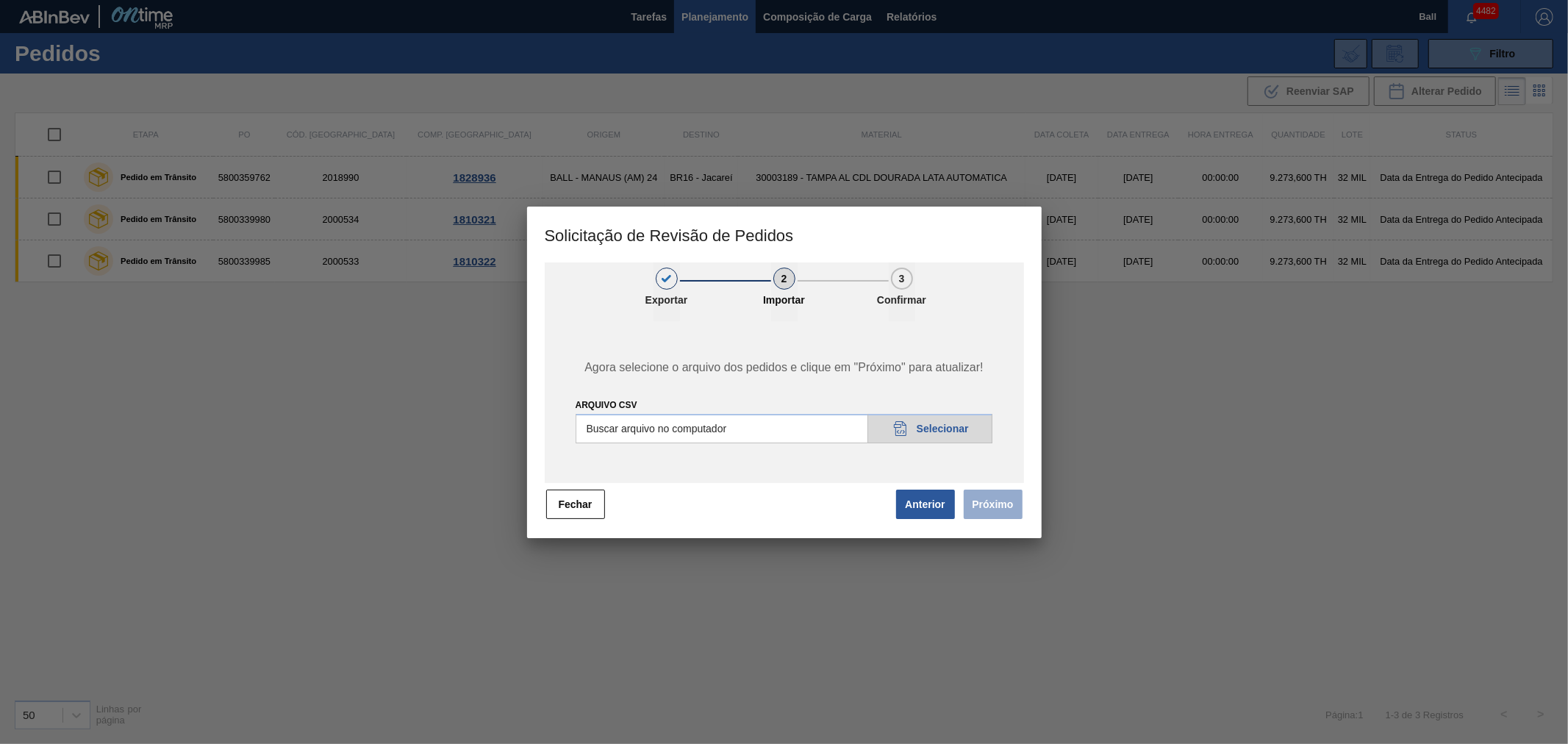
click at [929, 423] on input "Arquivo csv" at bounding box center [784, 428] width 417 height 30
type input "C:\fakepath\Base subida FUP 17-09._v2csv.csv"
click at [1013, 511] on button "Próximo" at bounding box center [993, 504] width 59 height 30
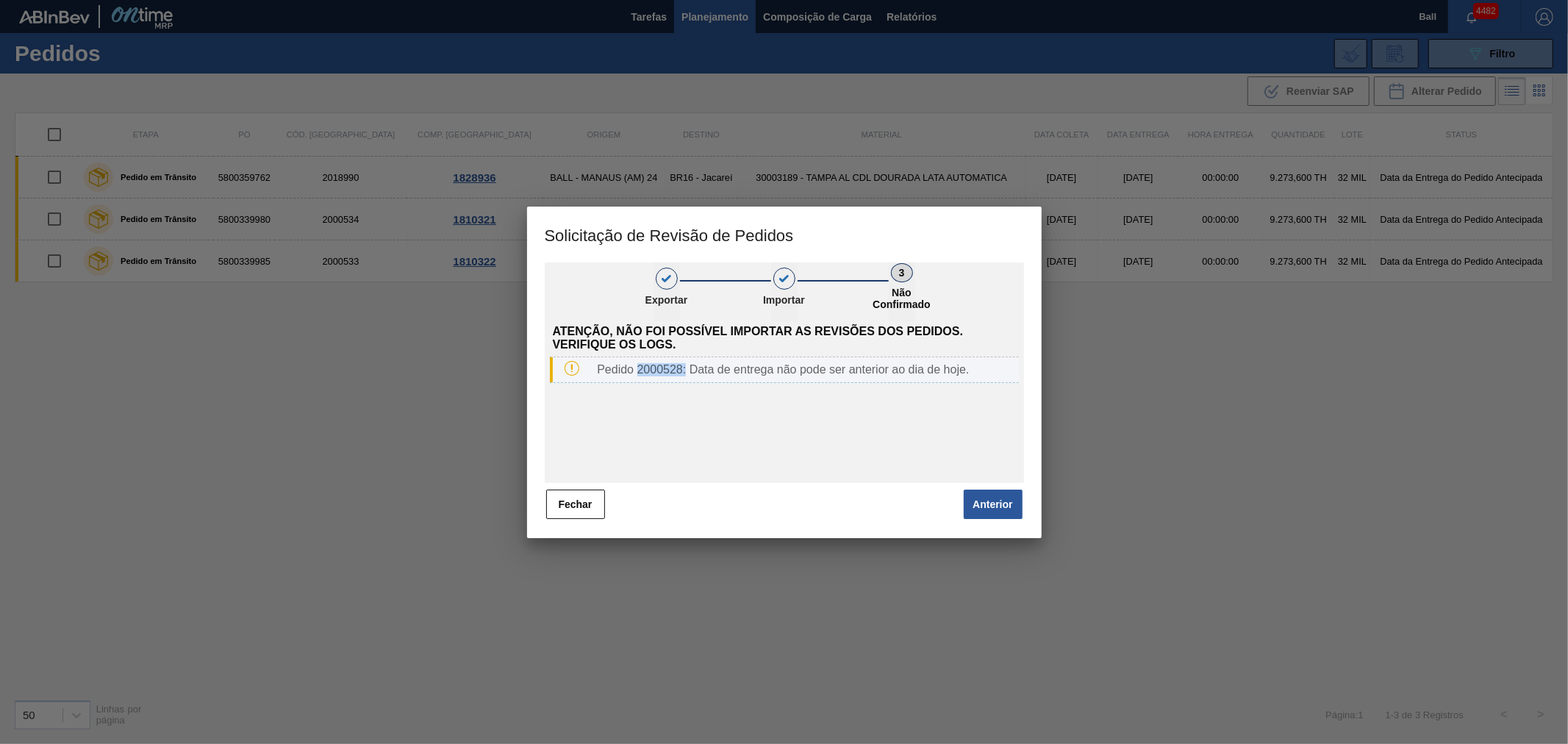
drag, startPoint x: 638, startPoint y: 369, endPoint x: 686, endPoint y: 369, distance: 48.0
click at [686, 369] on div "Pedido 2000528: Data de entrega não pode ser anterior ao dia de hoje." at bounding box center [804, 369] width 427 height 14
copy div "2000528:"
click at [994, 505] on button "Anterior" at bounding box center [993, 504] width 59 height 30
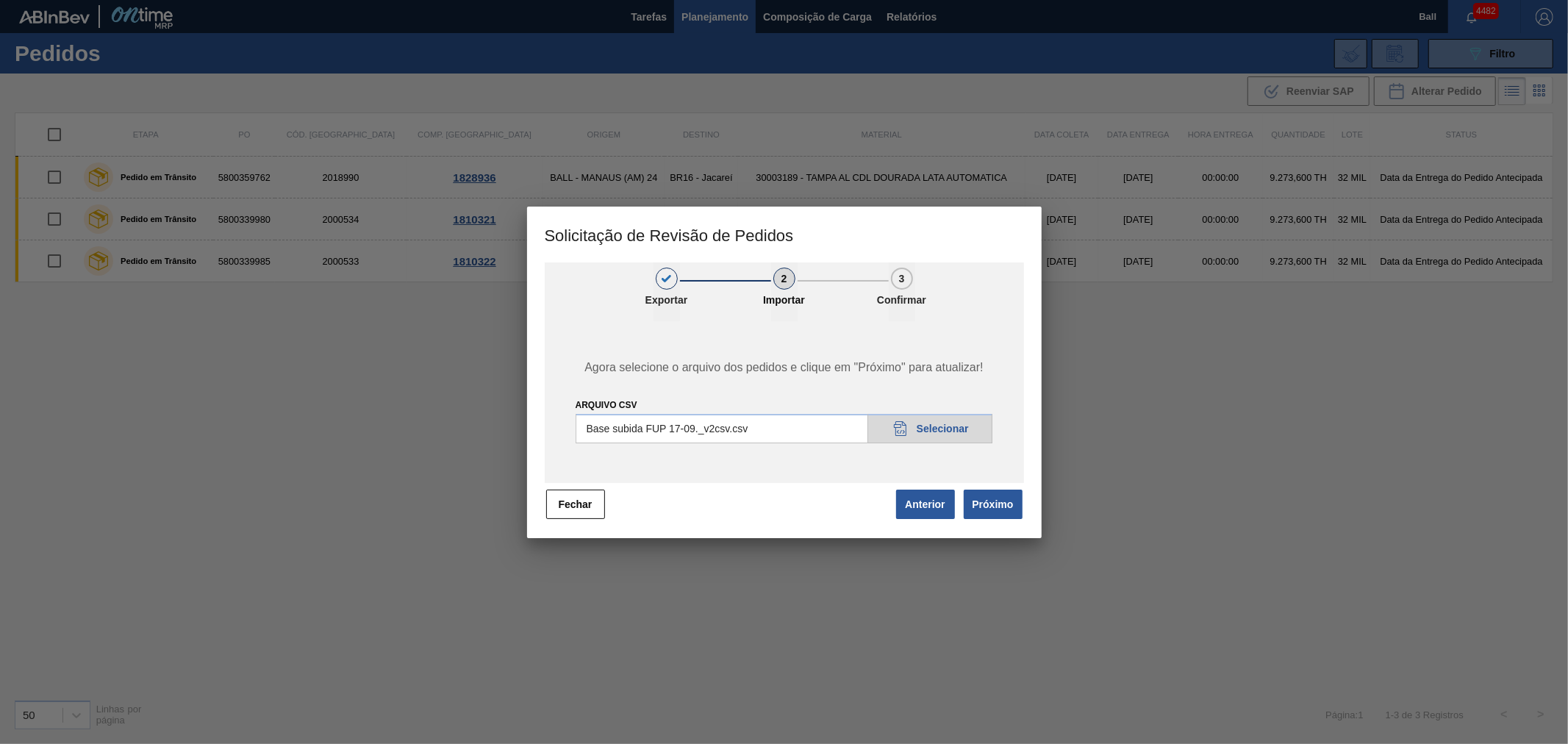
click at [929, 424] on input "Arquivo csv" at bounding box center [784, 428] width 417 height 30
type input "C:\fakepath\Base subida FUP 17-09._v2csv.csv"
click at [995, 509] on button "Próximo" at bounding box center [993, 504] width 59 height 30
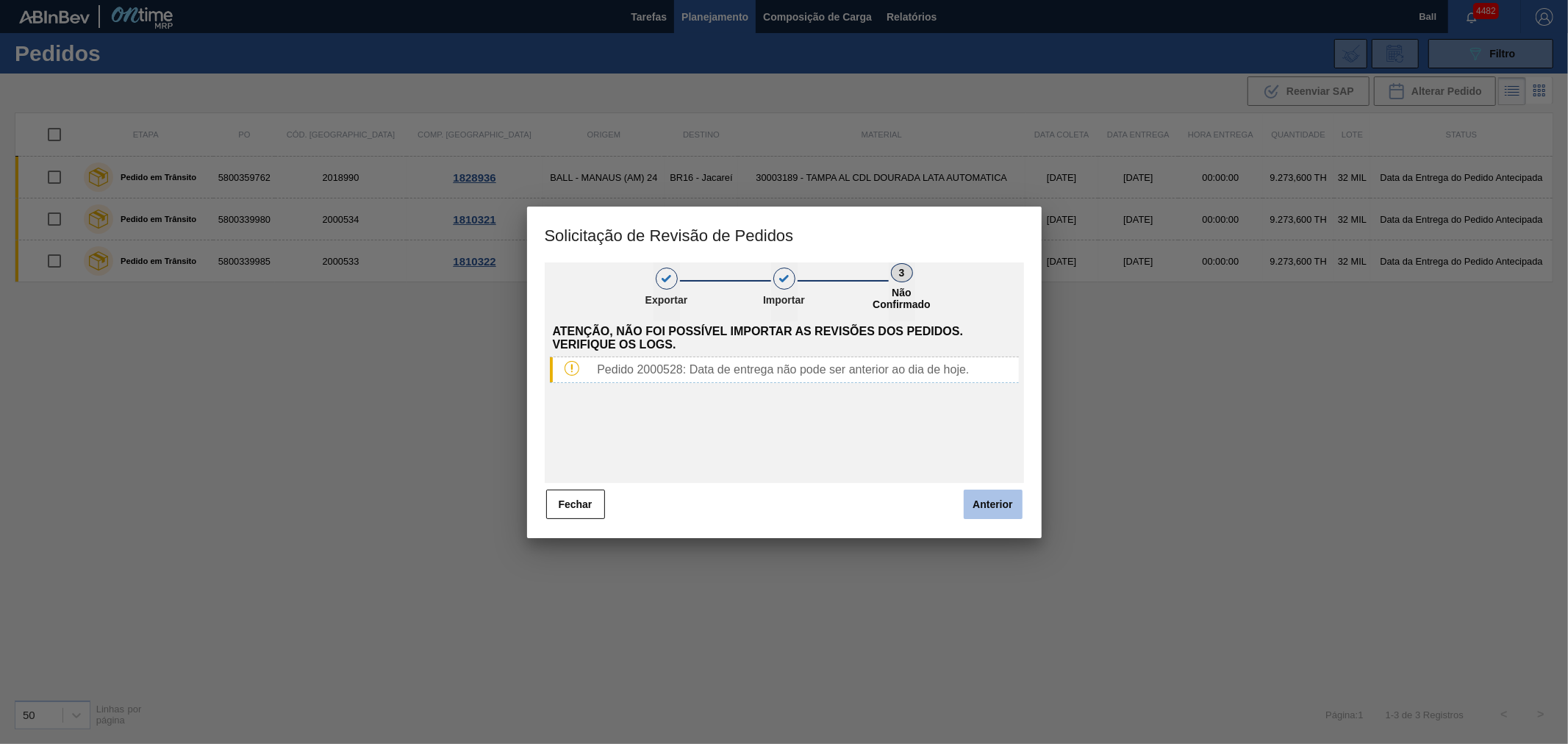
click at [1013, 507] on button "Anterior" at bounding box center [993, 504] width 59 height 30
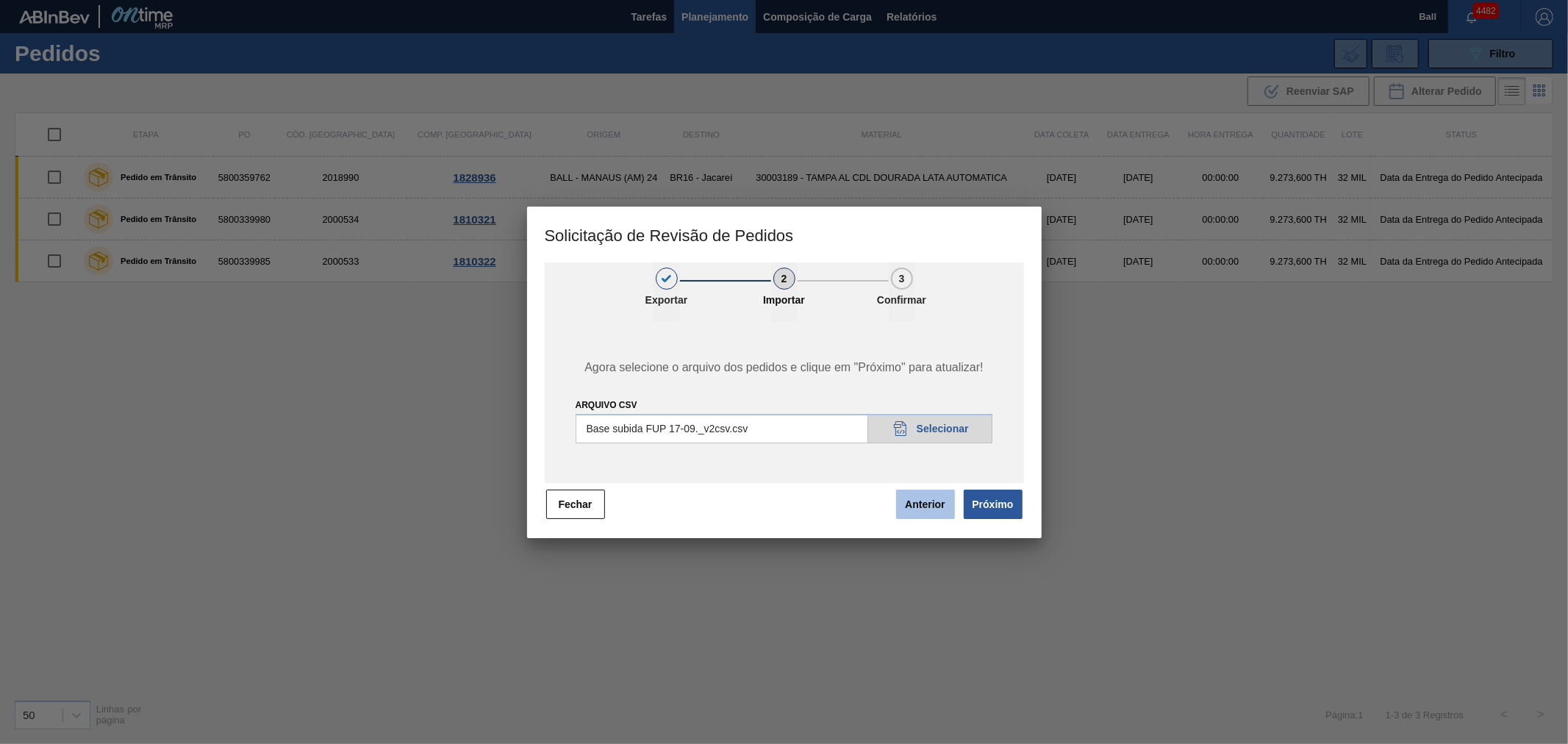
click at [925, 504] on button "Anterior" at bounding box center [925, 504] width 59 height 30
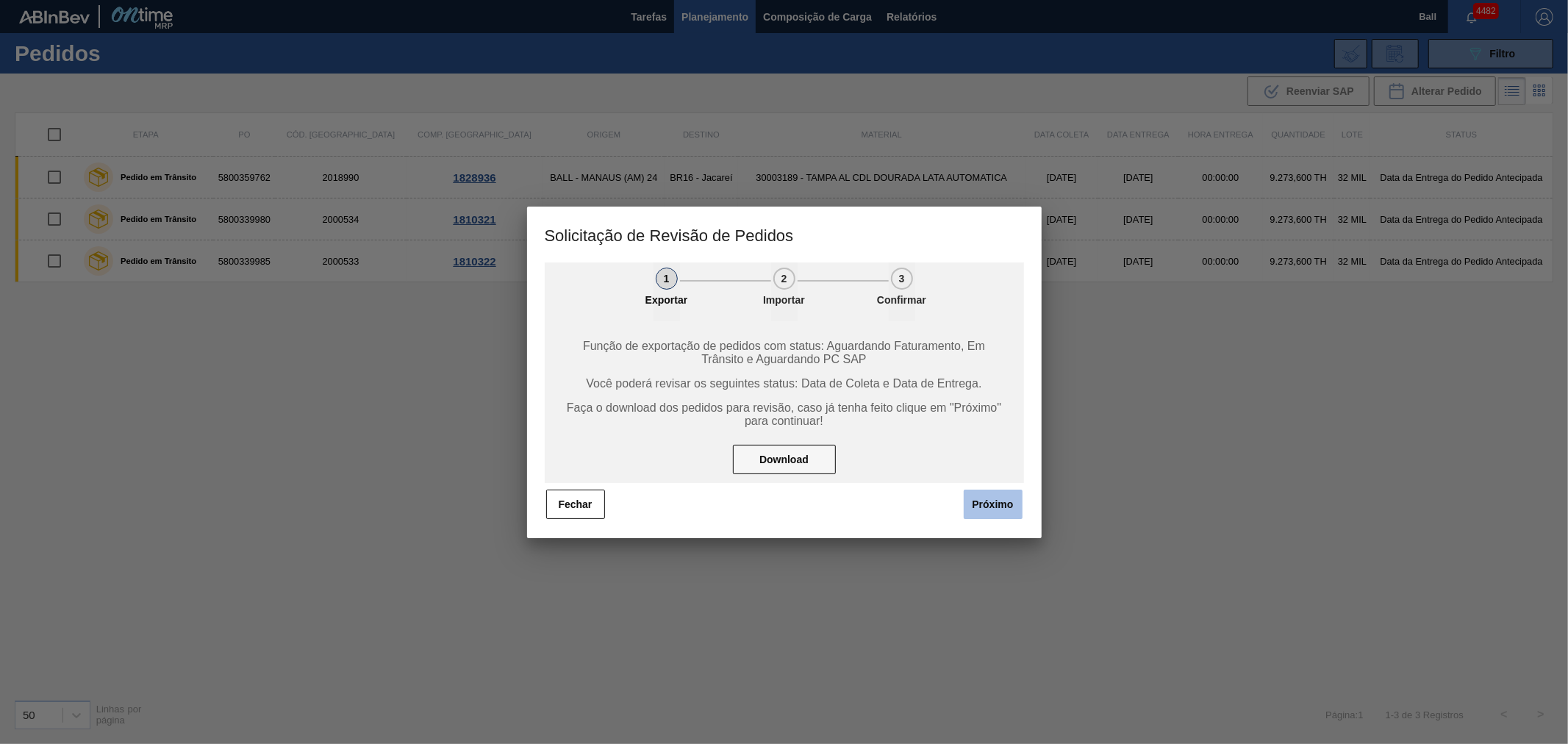
click at [993, 497] on button "Próximo" at bounding box center [993, 504] width 59 height 30
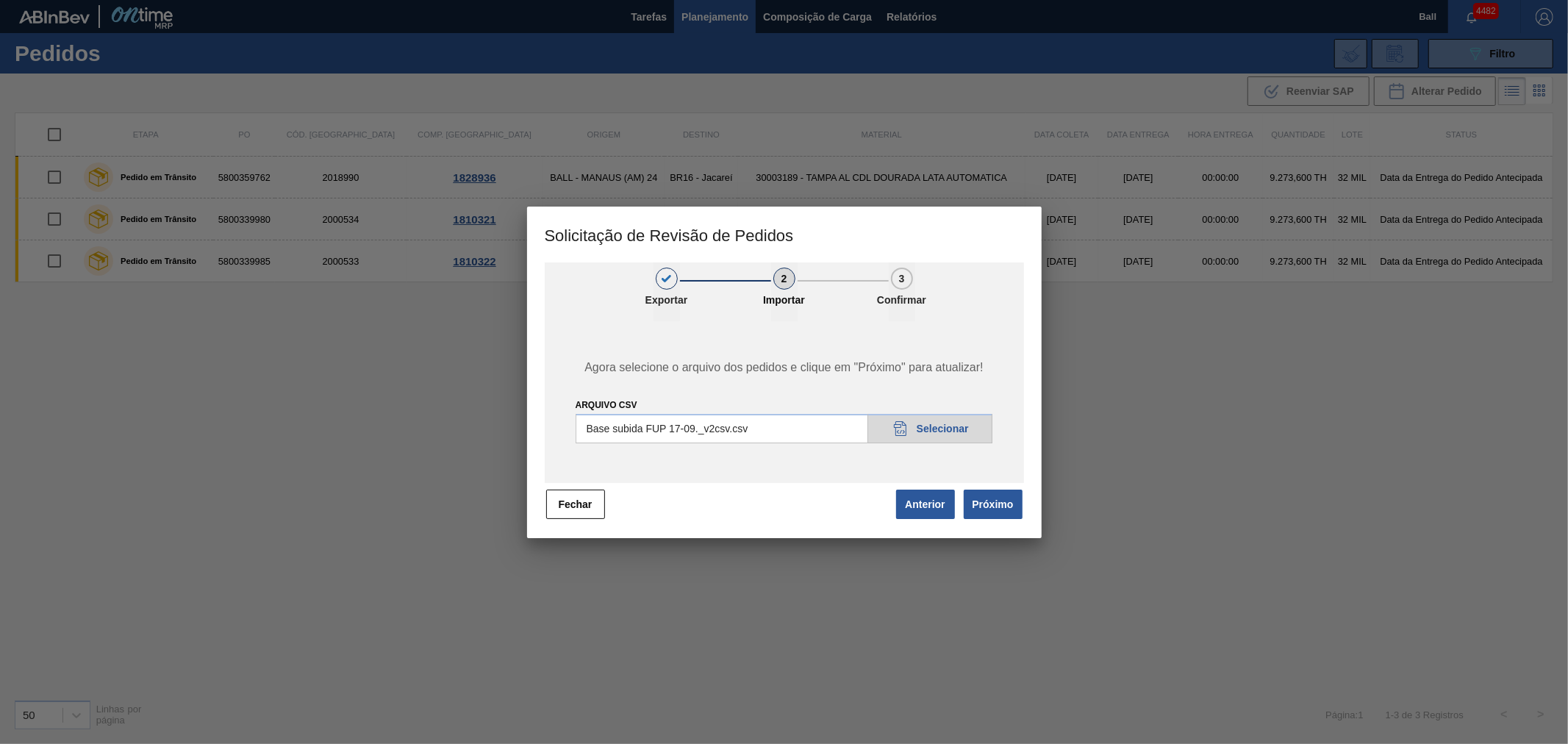
click at [922, 423] on input "Arquivo csv" at bounding box center [784, 428] width 417 height 30
drag, startPoint x: 768, startPoint y: 431, endPoint x: 672, endPoint y: 428, distance: 96.0
click at [672, 428] on input "Arquivo csv" at bounding box center [784, 428] width 417 height 30
click at [938, 420] on input "Arquivo csv" at bounding box center [784, 428] width 417 height 30
type input "C:\fakepath\Base subida FUP 17-09._v2csv.csv"
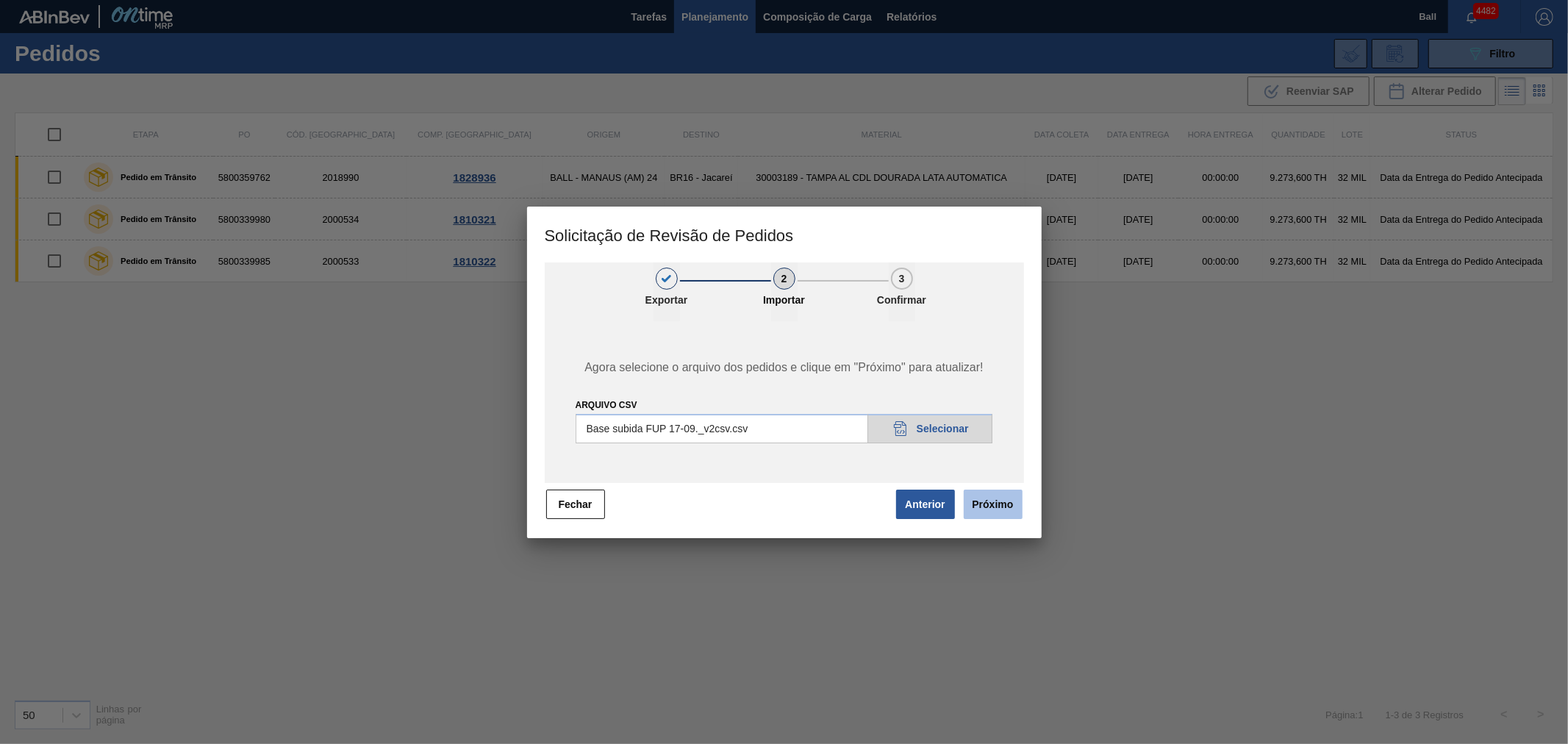
click at [998, 506] on button "Próximo" at bounding box center [993, 504] width 59 height 30
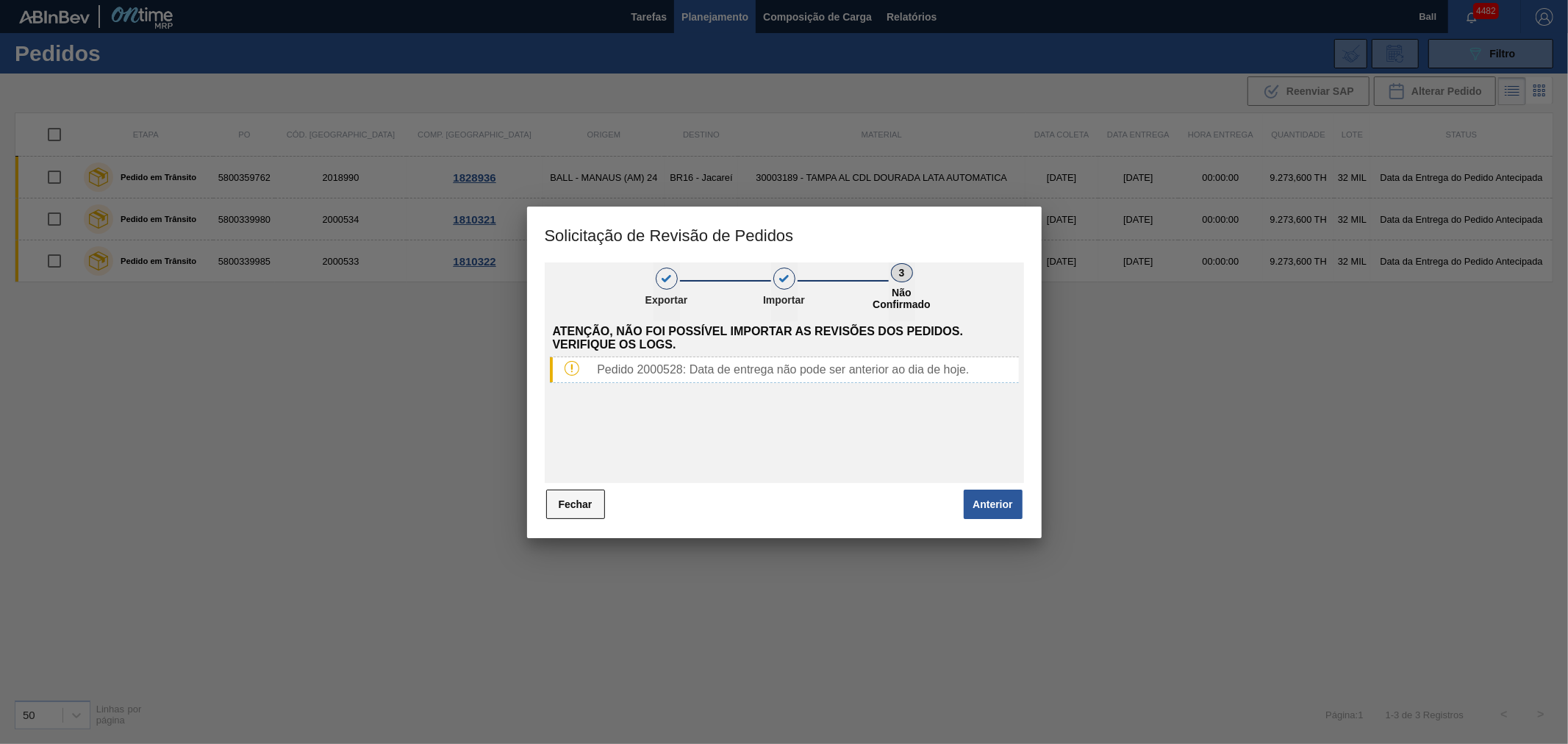
click at [566, 499] on button "Fechar" at bounding box center [575, 504] width 59 height 30
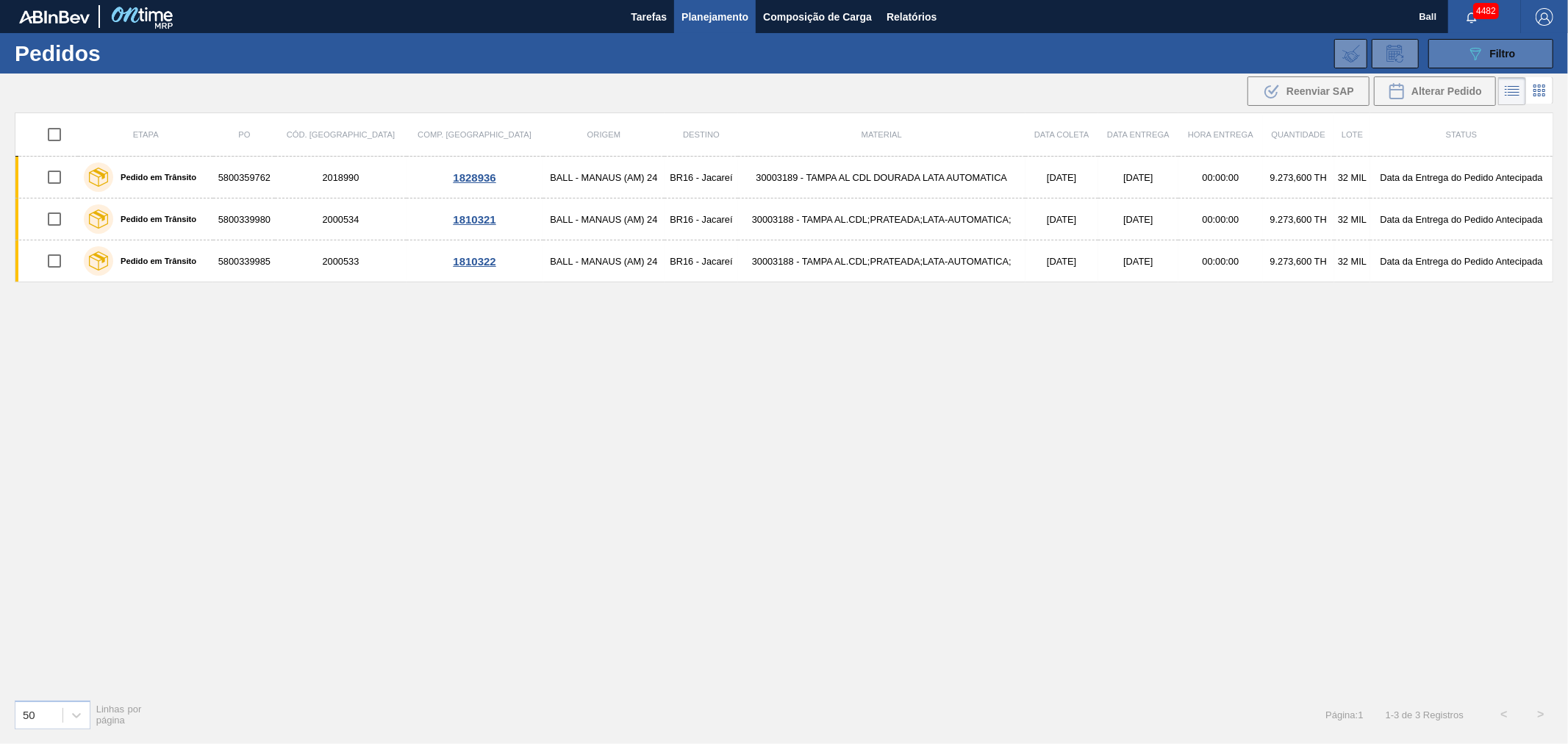
click at [1481, 57] on icon "089F7B8B-B2A5-4AFE-B5C0-19BA573D28AC" at bounding box center [1475, 54] width 18 height 18
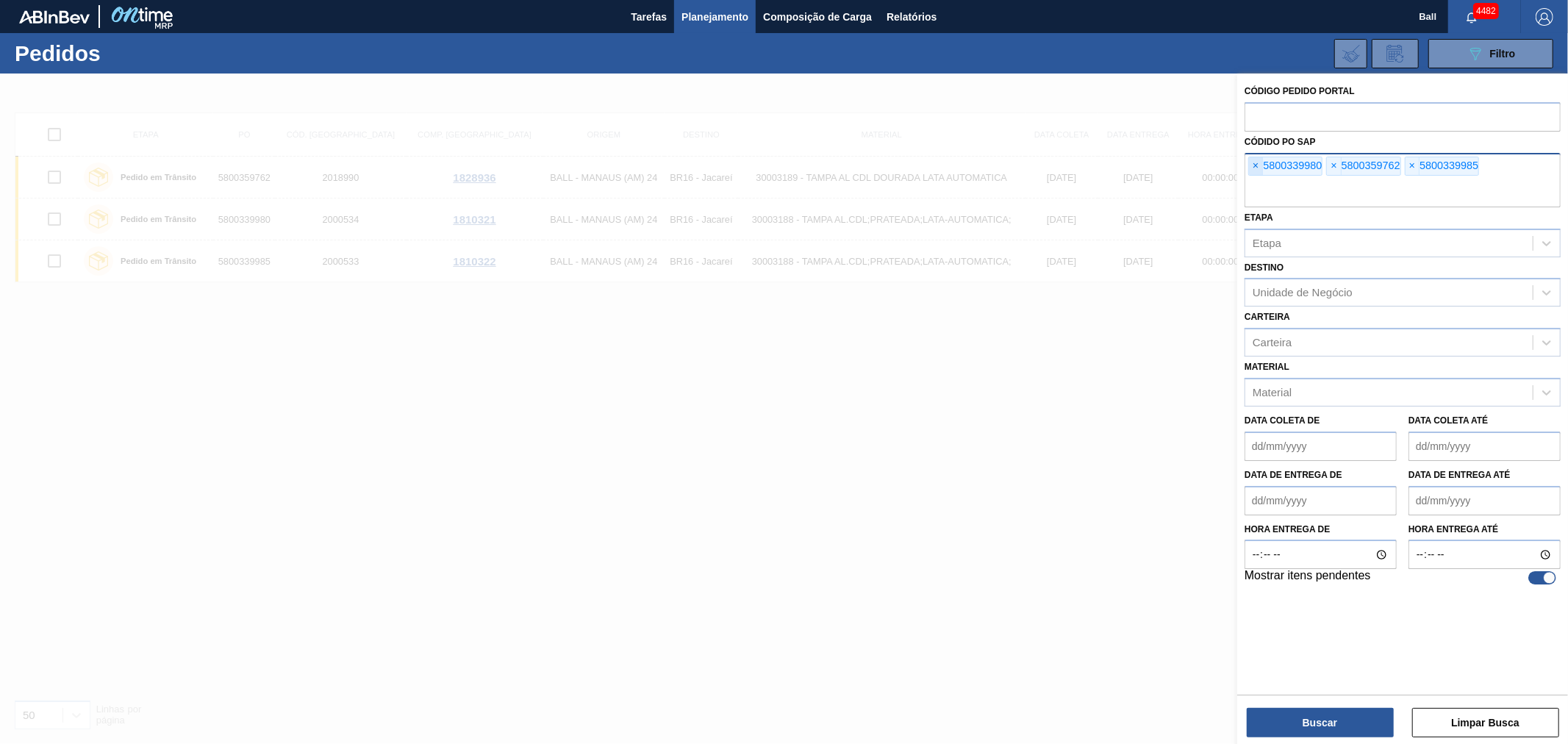
click at [1249, 170] on span "×" at bounding box center [1255, 166] width 14 height 18
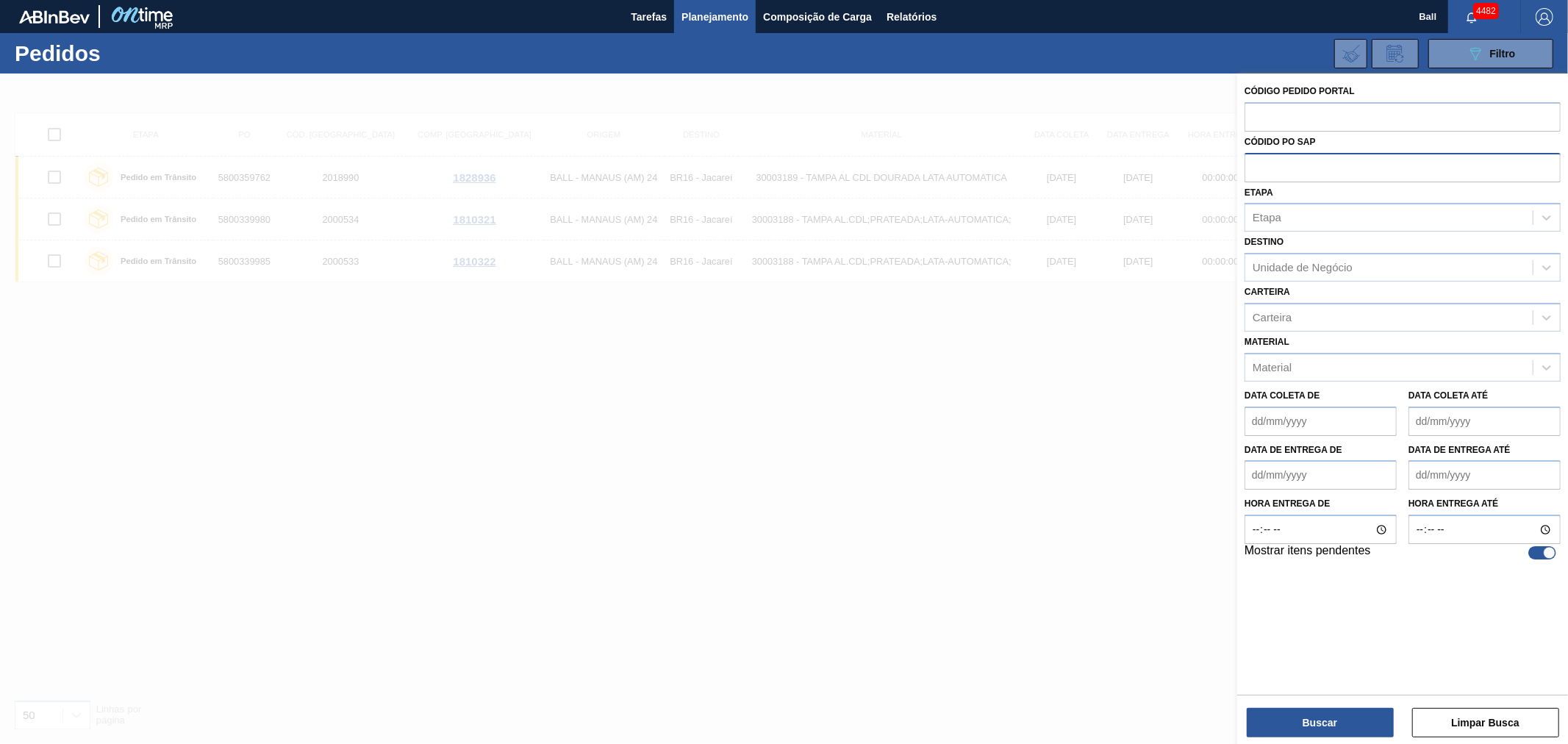
click at [1248, 170] on input "text" at bounding box center [1403, 166] width 316 height 28
paste input "text"
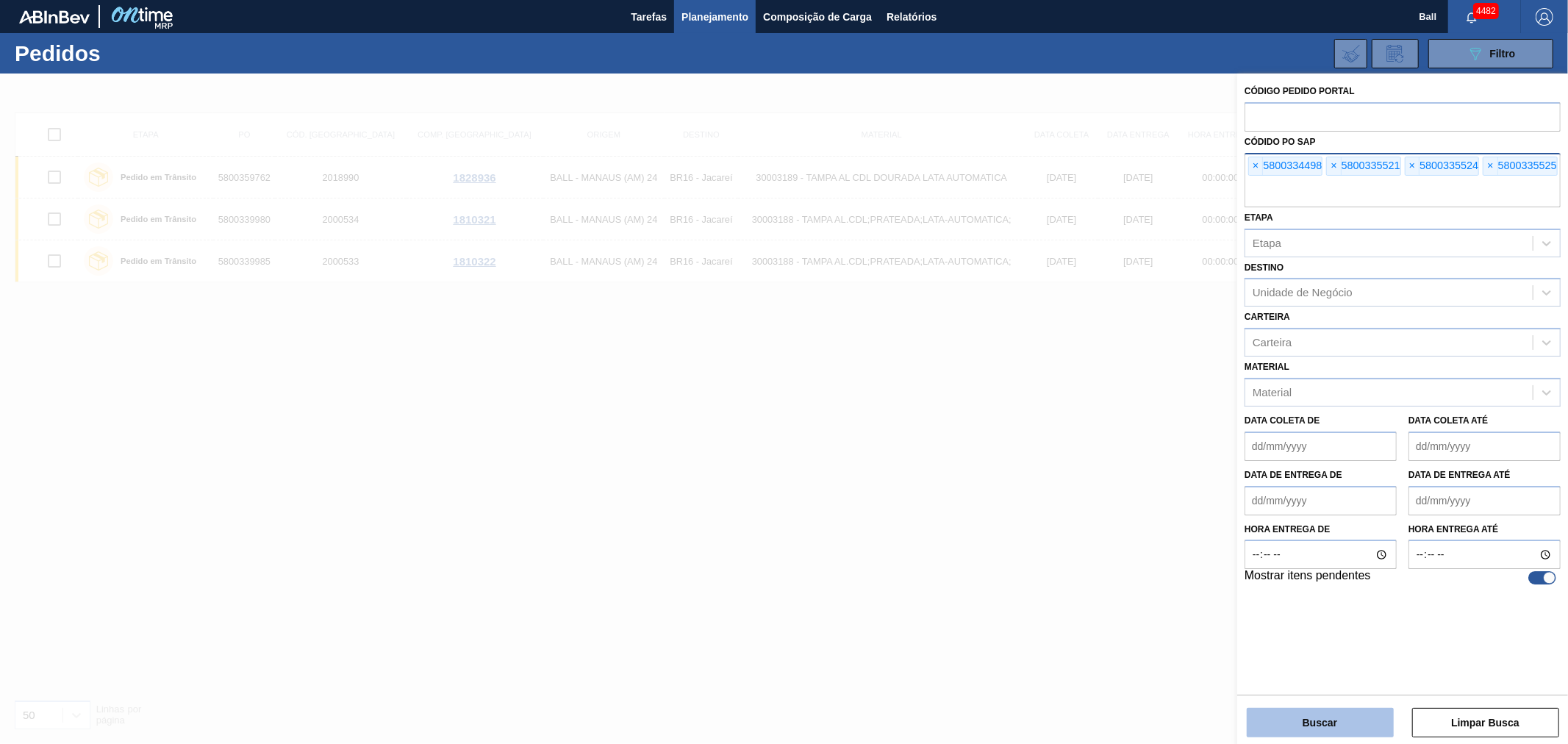
click at [1333, 714] on button "Buscar" at bounding box center [1320, 722] width 147 height 30
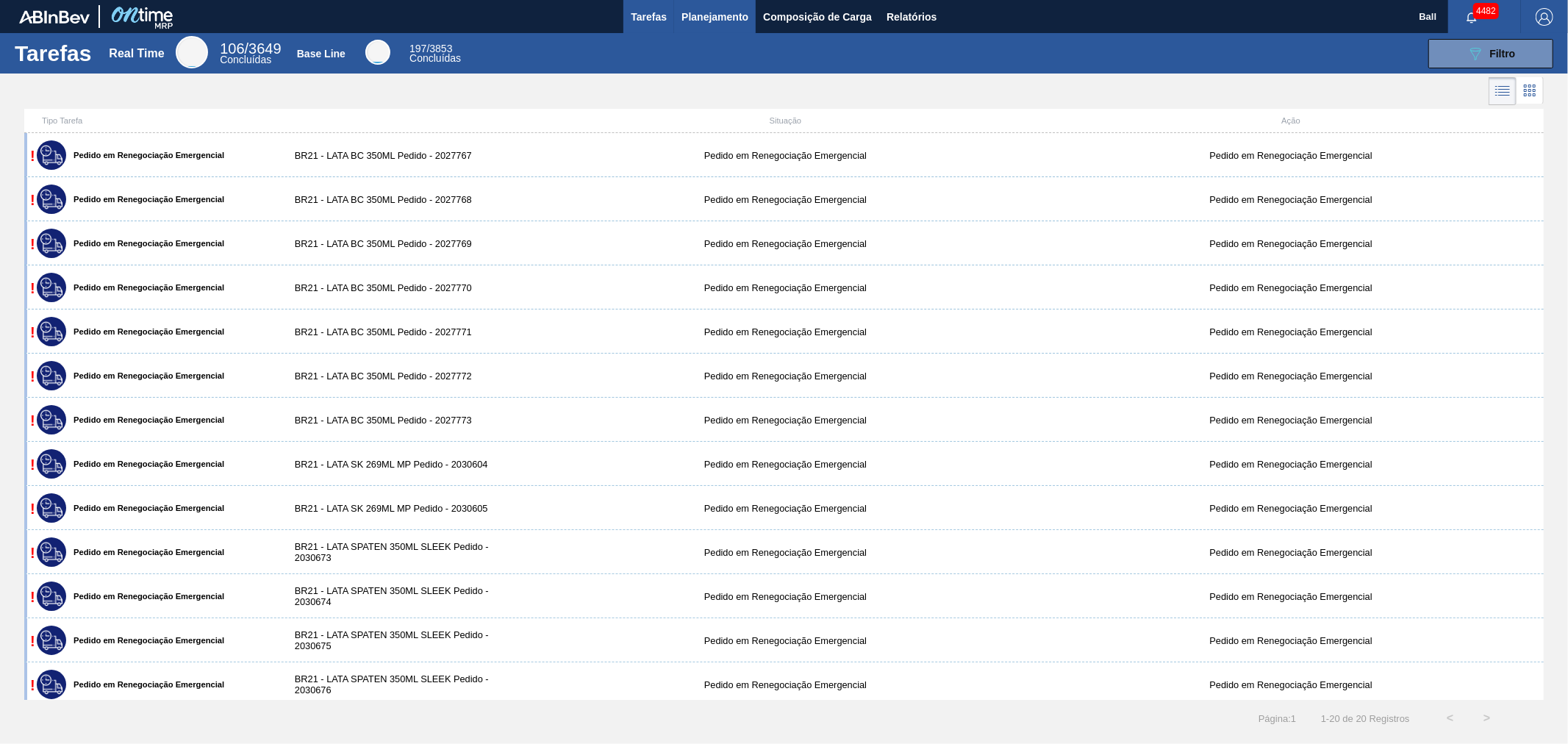
click at [740, 16] on span "Planejamento" at bounding box center [714, 17] width 67 height 18
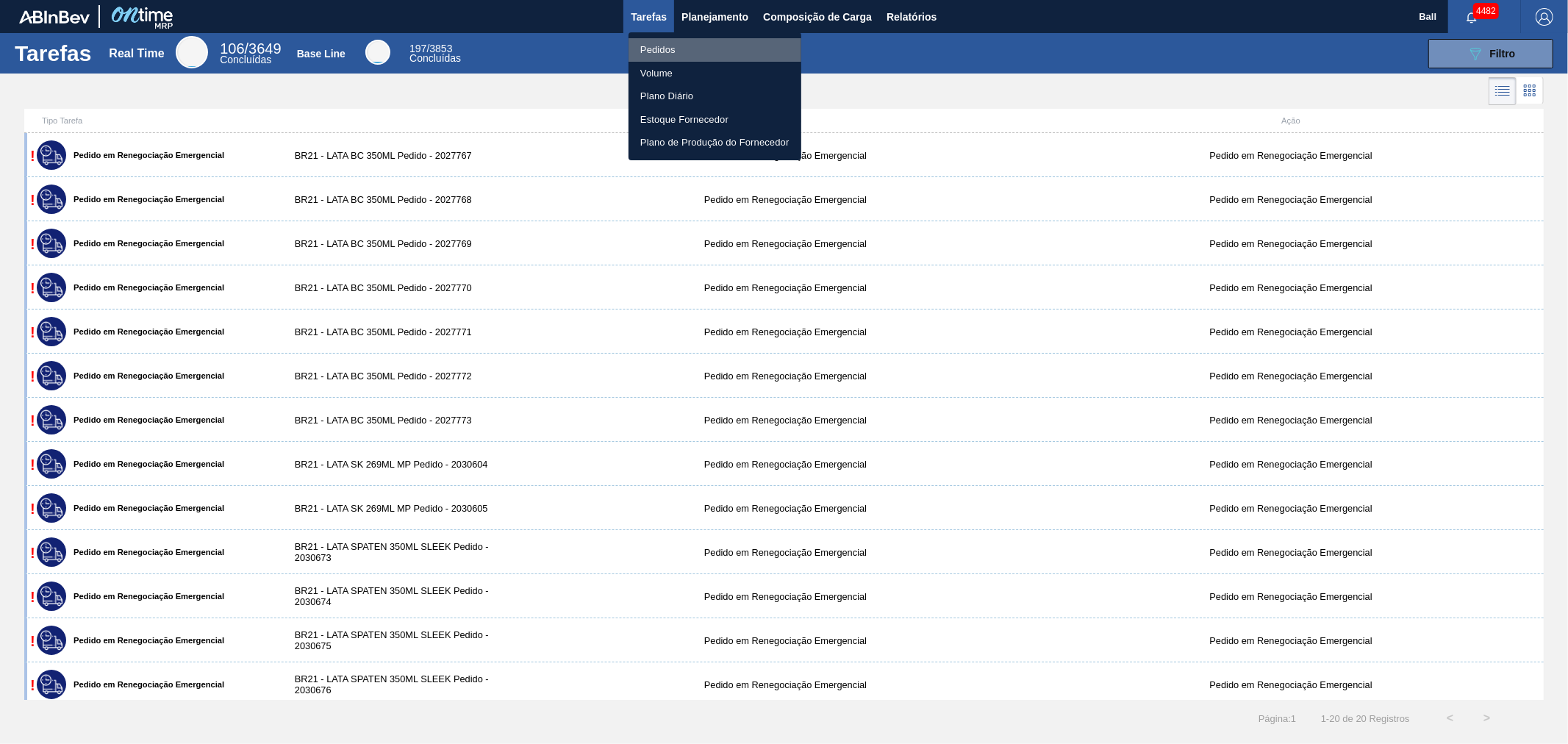
click at [656, 46] on li "Pedidos" at bounding box center [714, 50] width 173 height 23
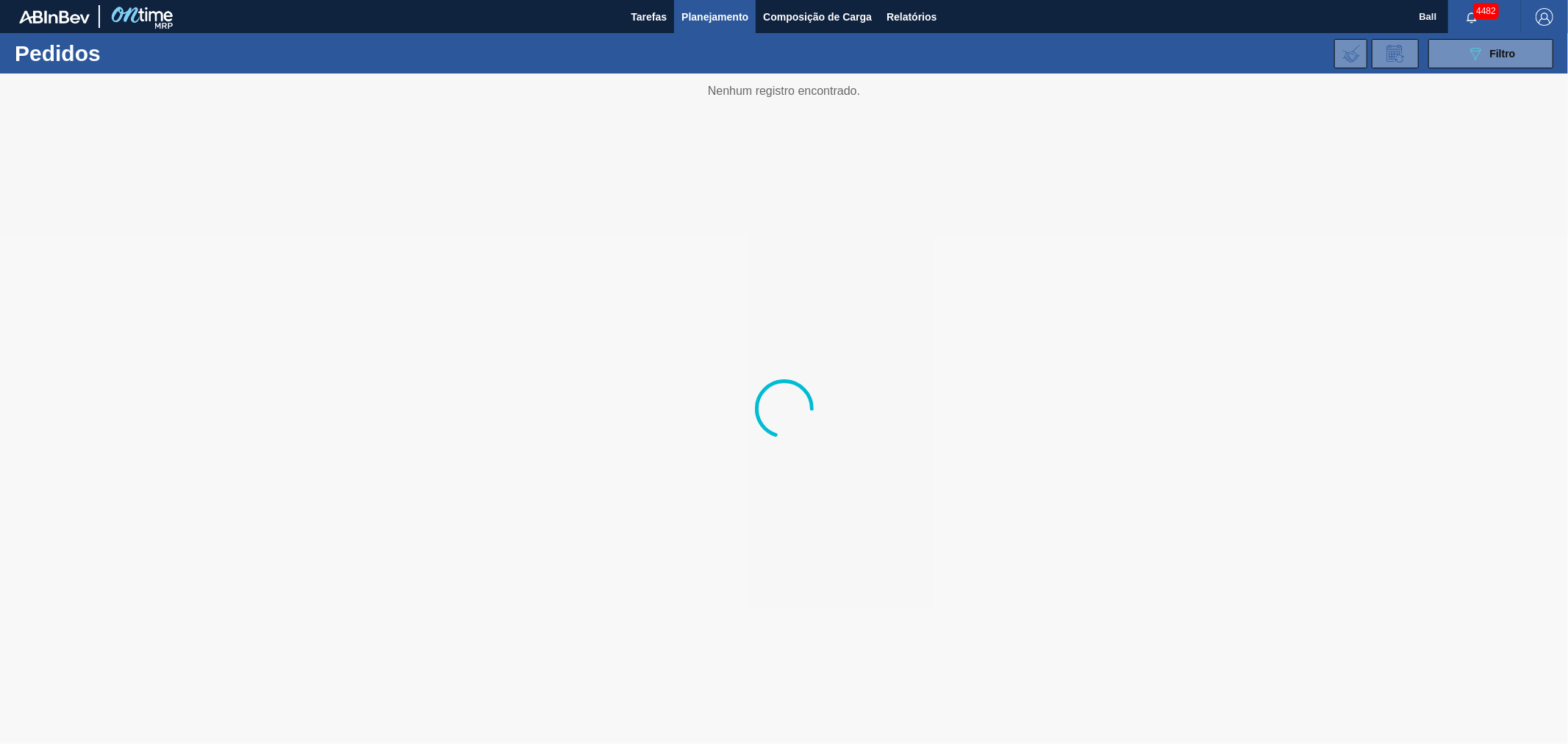
click at [1407, 56] on button at bounding box center [1395, 53] width 47 height 30
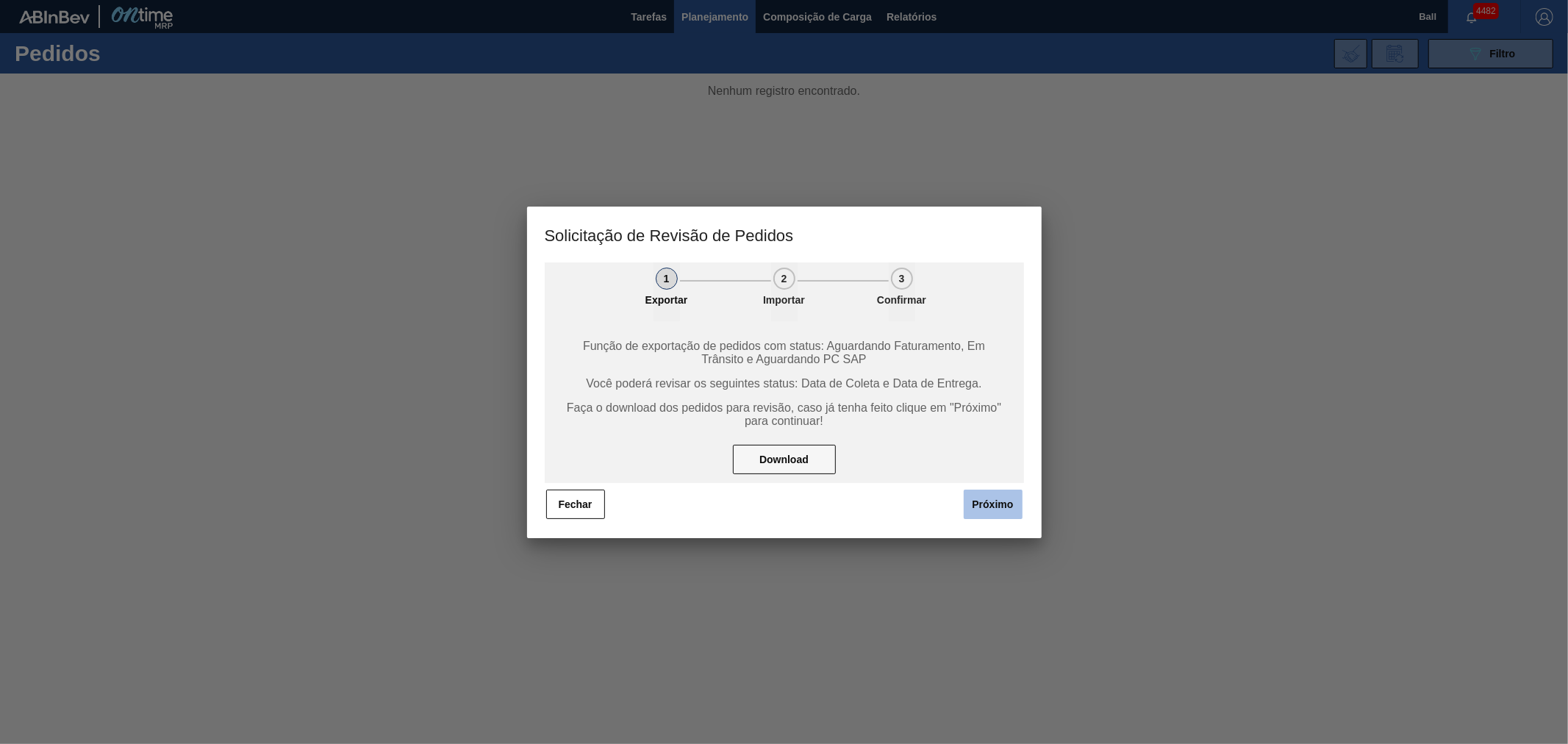
click at [1009, 509] on button "Próximo" at bounding box center [993, 504] width 59 height 30
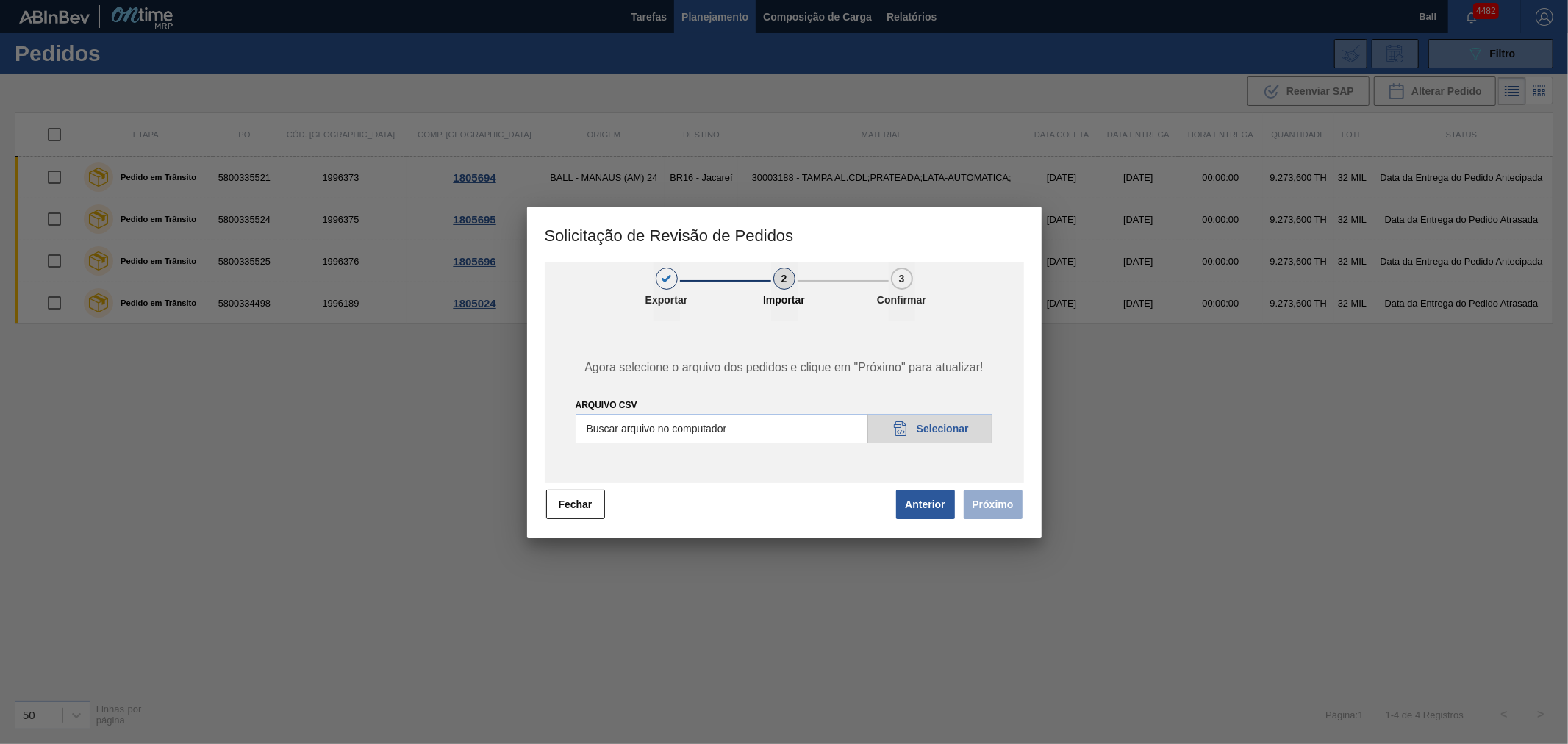
click at [949, 423] on input "Arquivo csv" at bounding box center [784, 428] width 417 height 30
type input "C:\fakepath\Base subida FUP 17-09._v2csv.csv"
click at [1001, 502] on button "Próximo" at bounding box center [993, 504] width 59 height 30
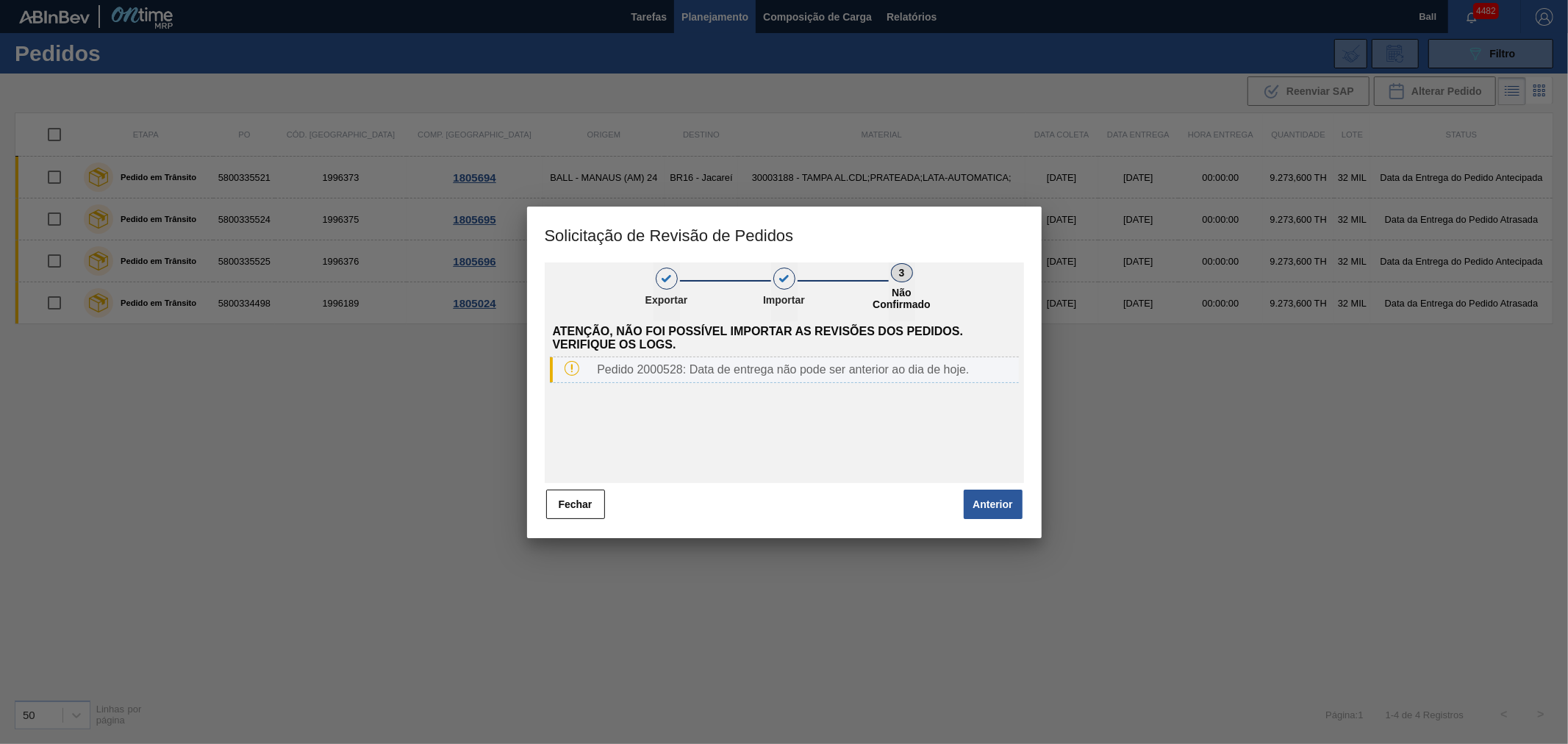
click at [654, 370] on div "Pedido 2000528: Data de entrega não pode ser anterior ao dia de hoje." at bounding box center [804, 369] width 427 height 14
copy div "2000528"
click at [1004, 495] on button "Anterior" at bounding box center [993, 504] width 59 height 30
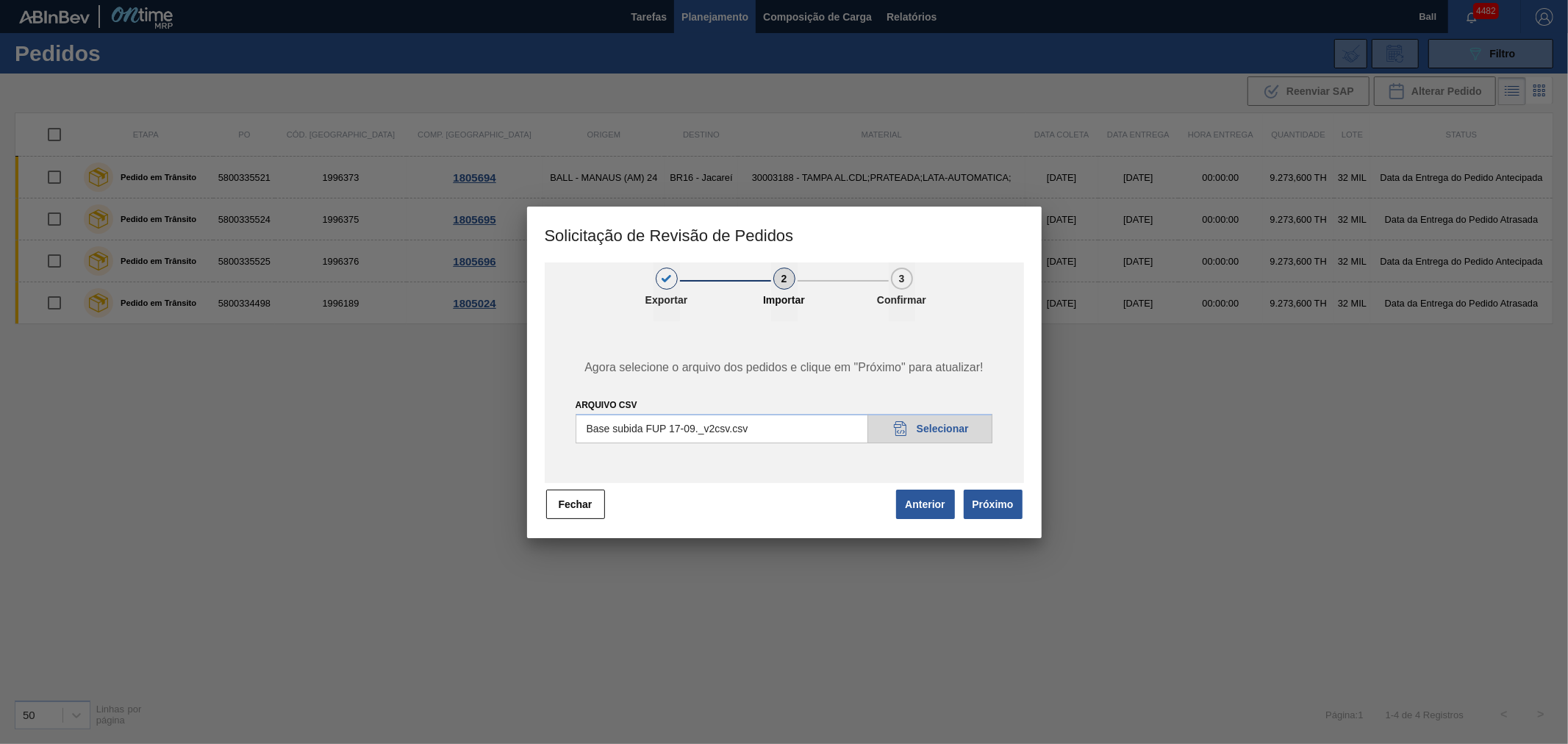
click at [959, 424] on input "Arquivo csv" at bounding box center [784, 428] width 417 height 30
click at [945, 430] on input "Arquivo csv" at bounding box center [784, 428] width 417 height 30
type input "C:\fakepath\Base subida FUP 17-09._v3.csv"
click at [995, 500] on button "Próximo" at bounding box center [993, 504] width 59 height 30
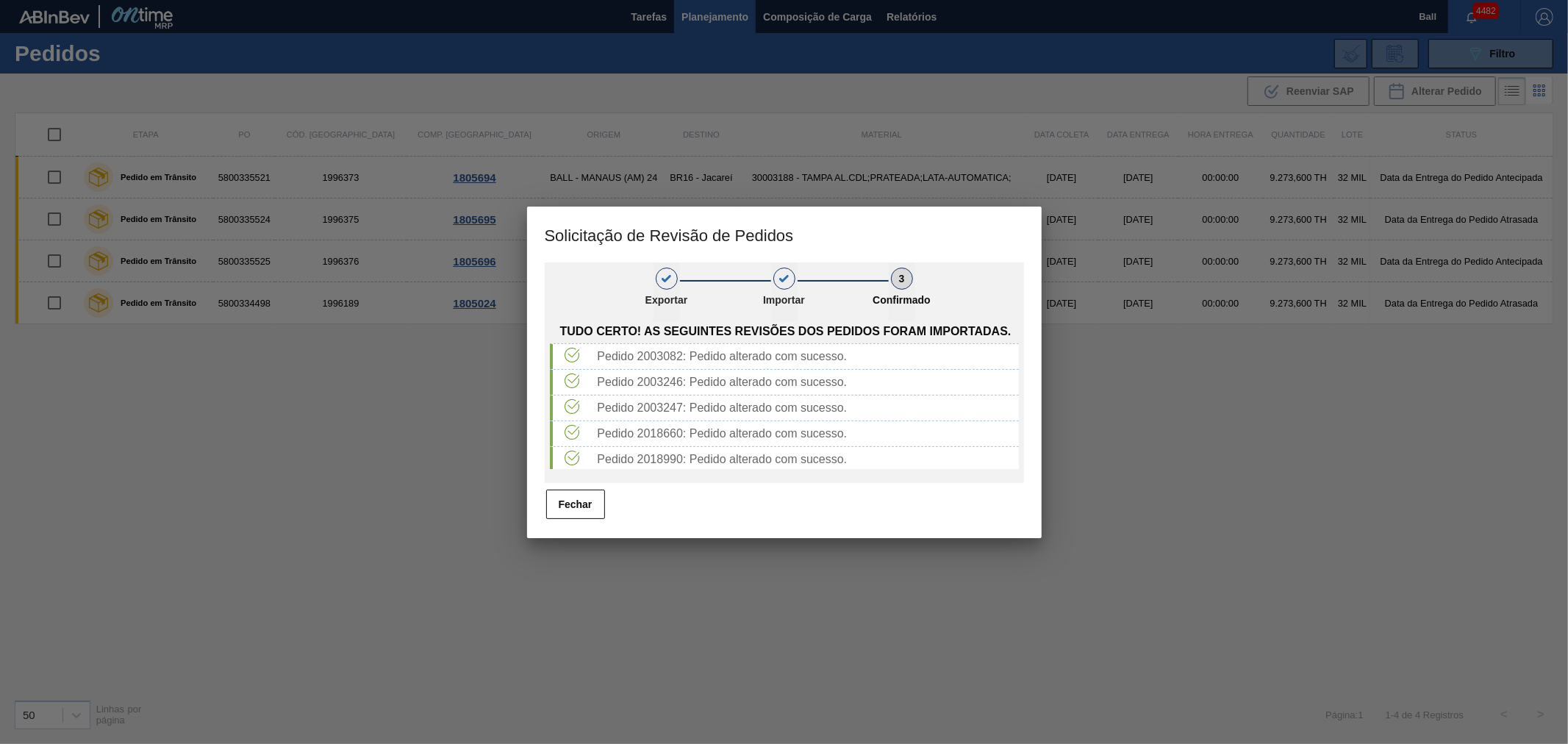
scroll to position [432, 0]
click at [549, 504] on button "Fechar" at bounding box center [575, 504] width 59 height 30
